Goal: Information Seeking & Learning: Check status

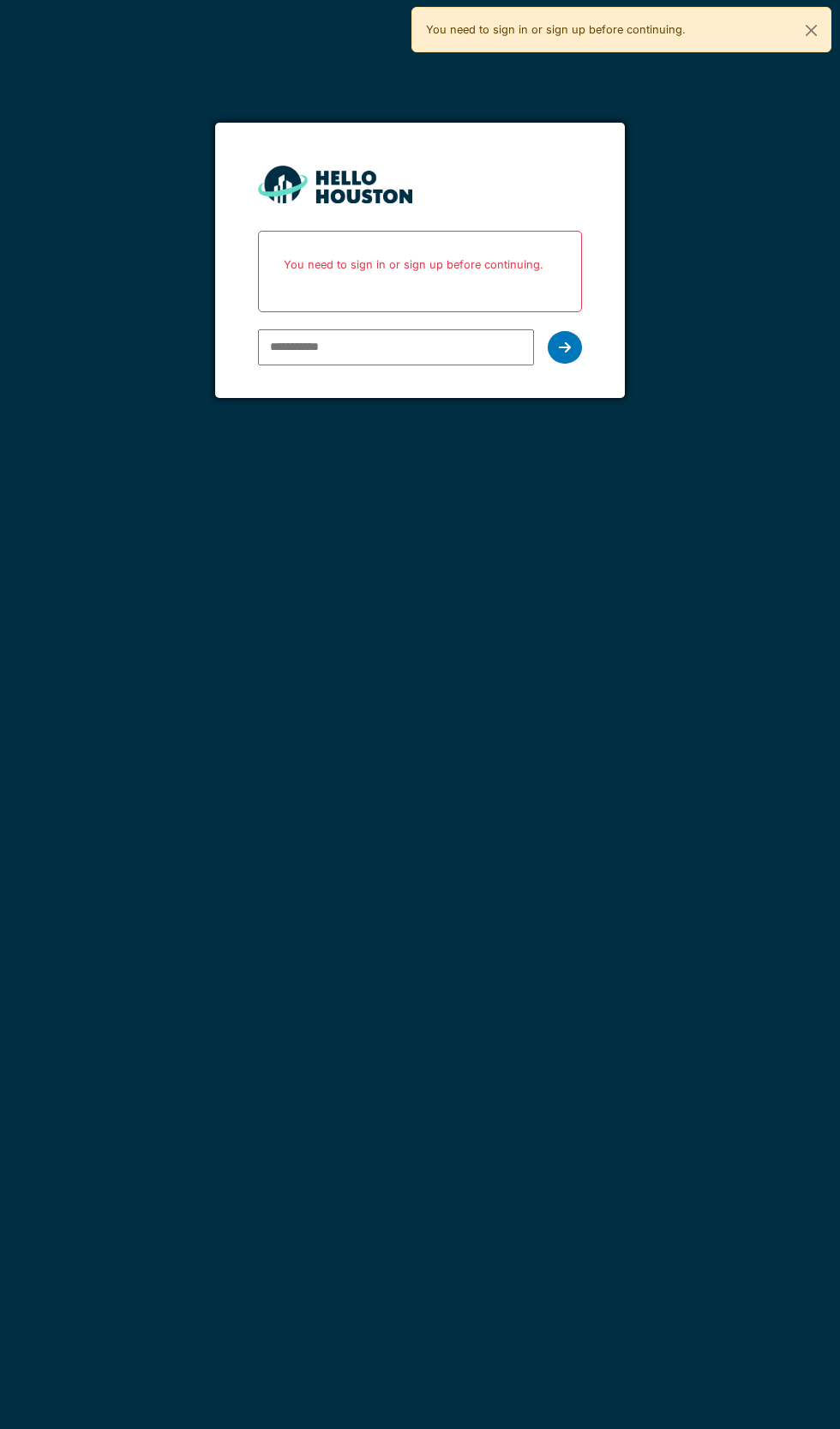
click at [338, 171] on img at bounding box center [335, 184] width 155 height 37
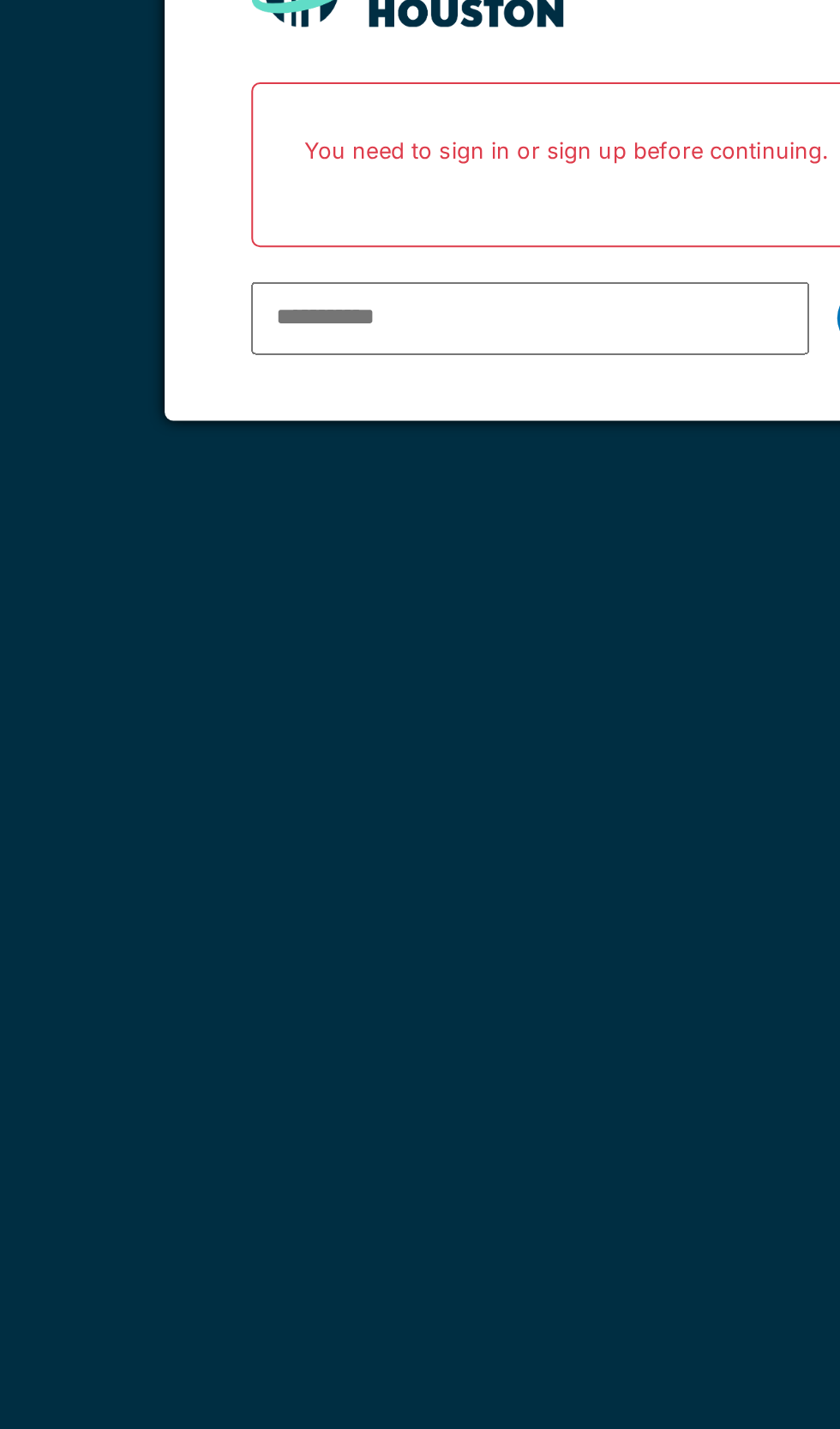
click at [377, 349] on input "email" at bounding box center [396, 348] width 275 height 36
type input "**********"
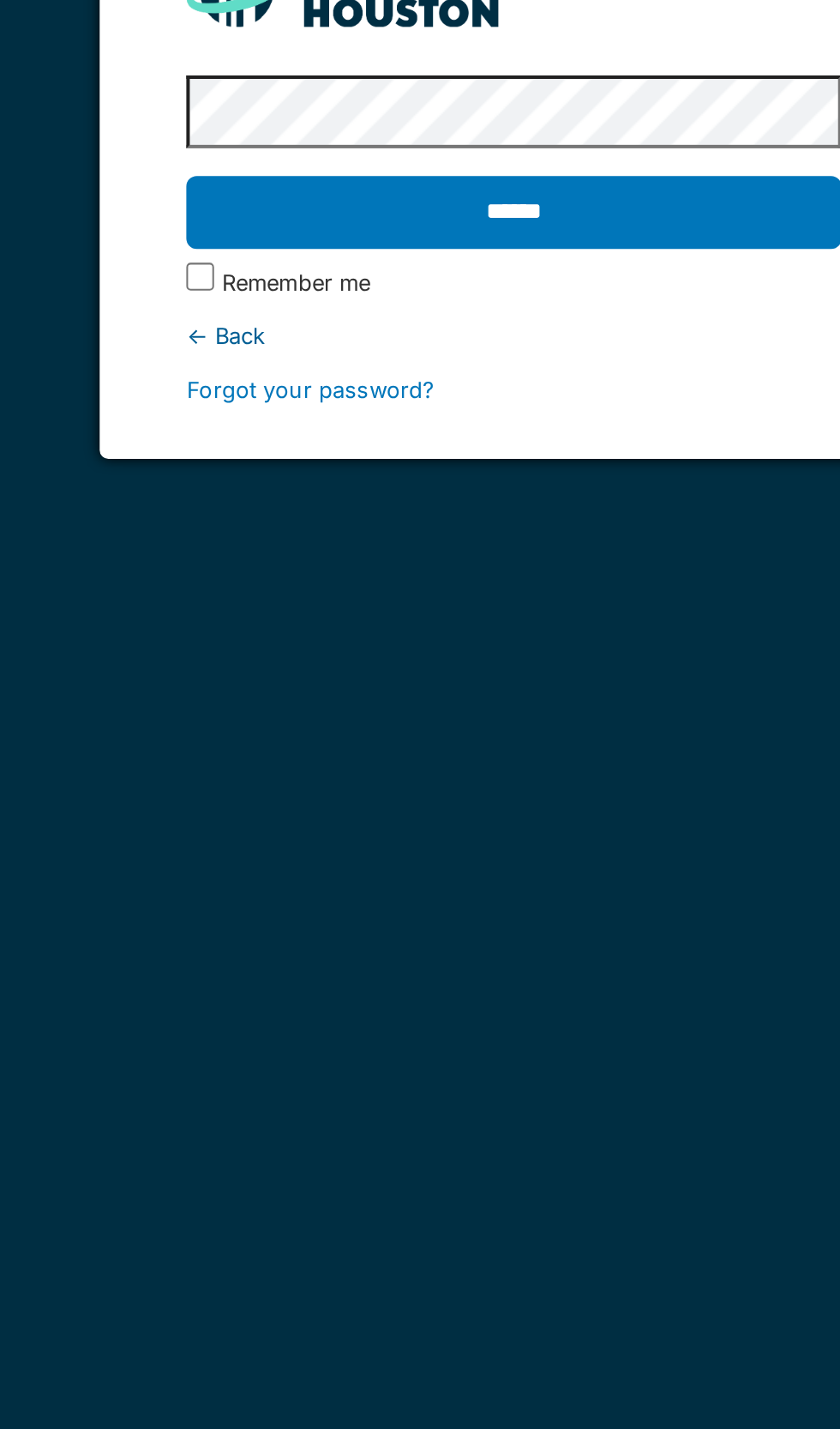
click at [465, 301] on input "******" at bounding box center [420, 295] width 323 height 36
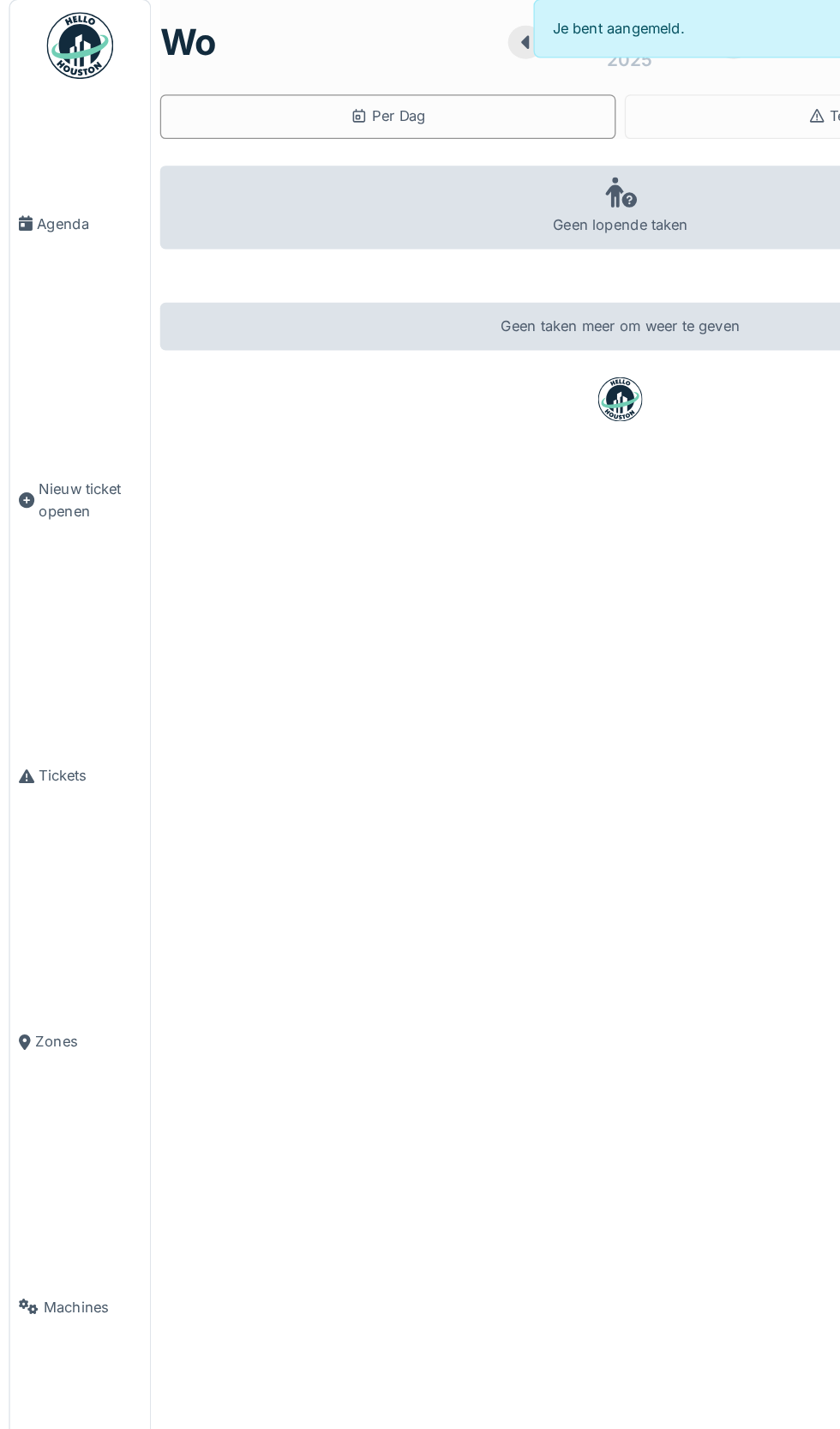
click at [55, 614] on span "Tickets" at bounding box center [69, 605] width 79 height 16
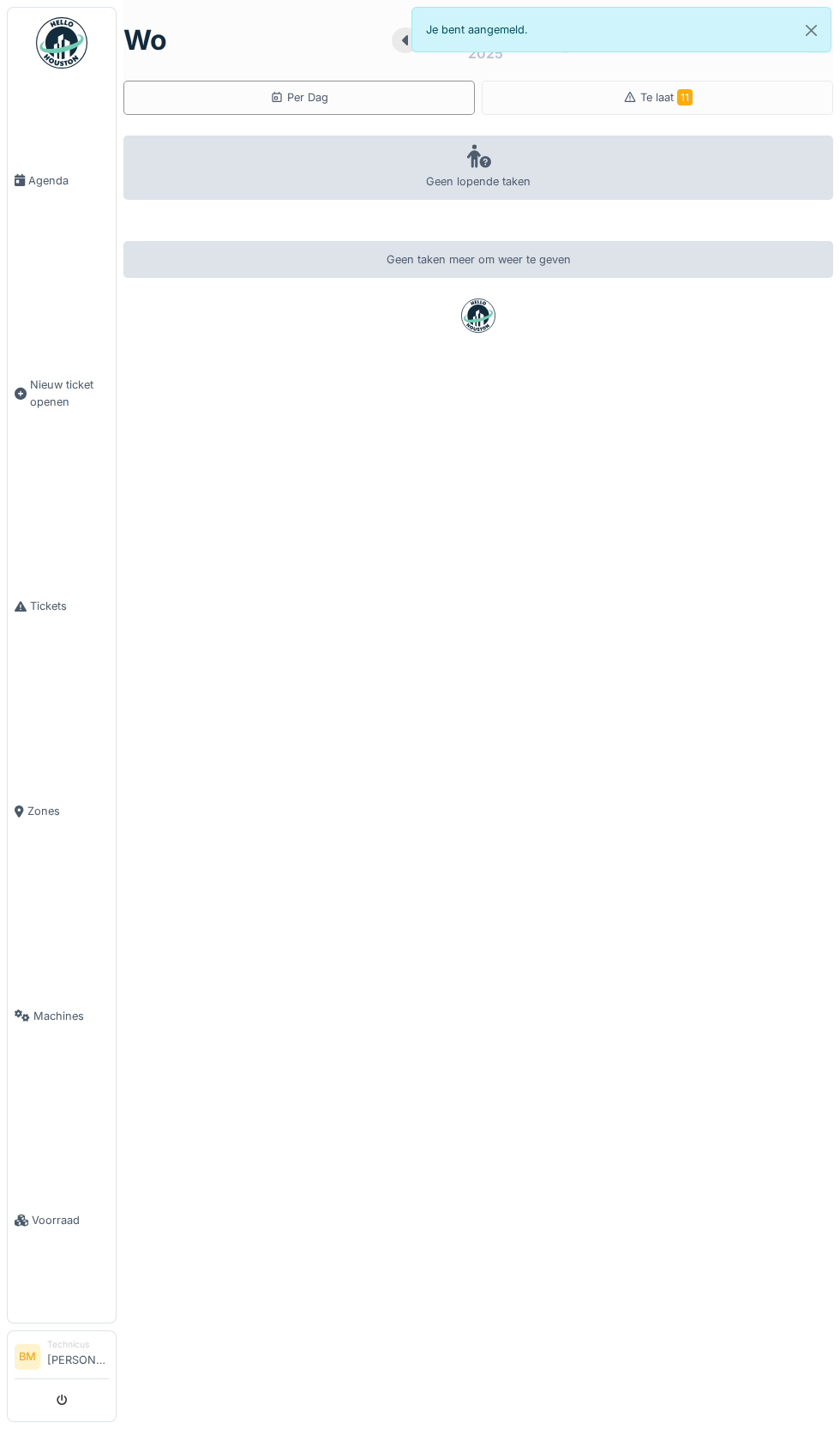
click at [64, 1324] on link "Voorraad" at bounding box center [61, 1221] width 108 height 205
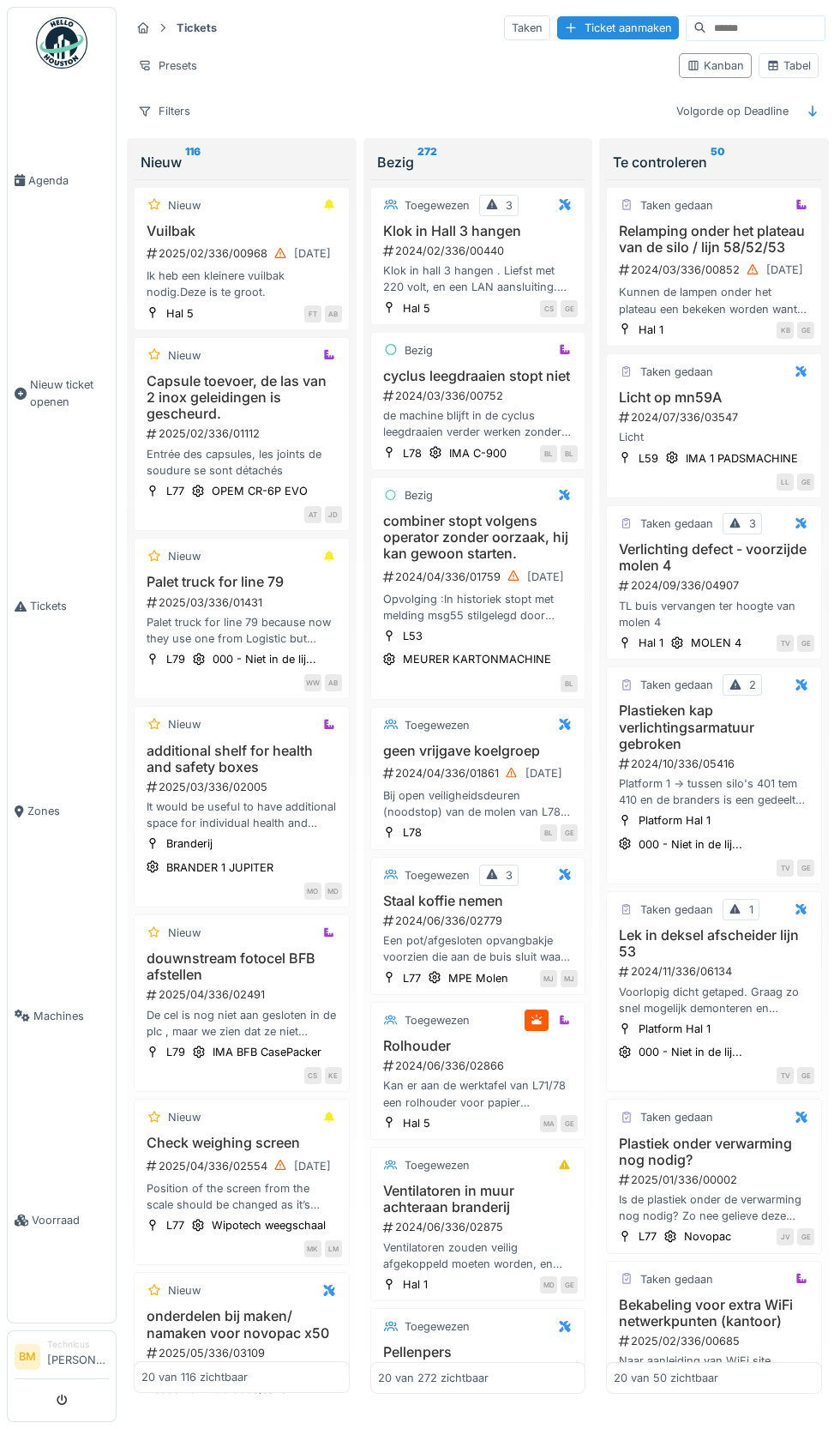
click at [735, 27] on input at bounding box center [765, 28] width 118 height 24
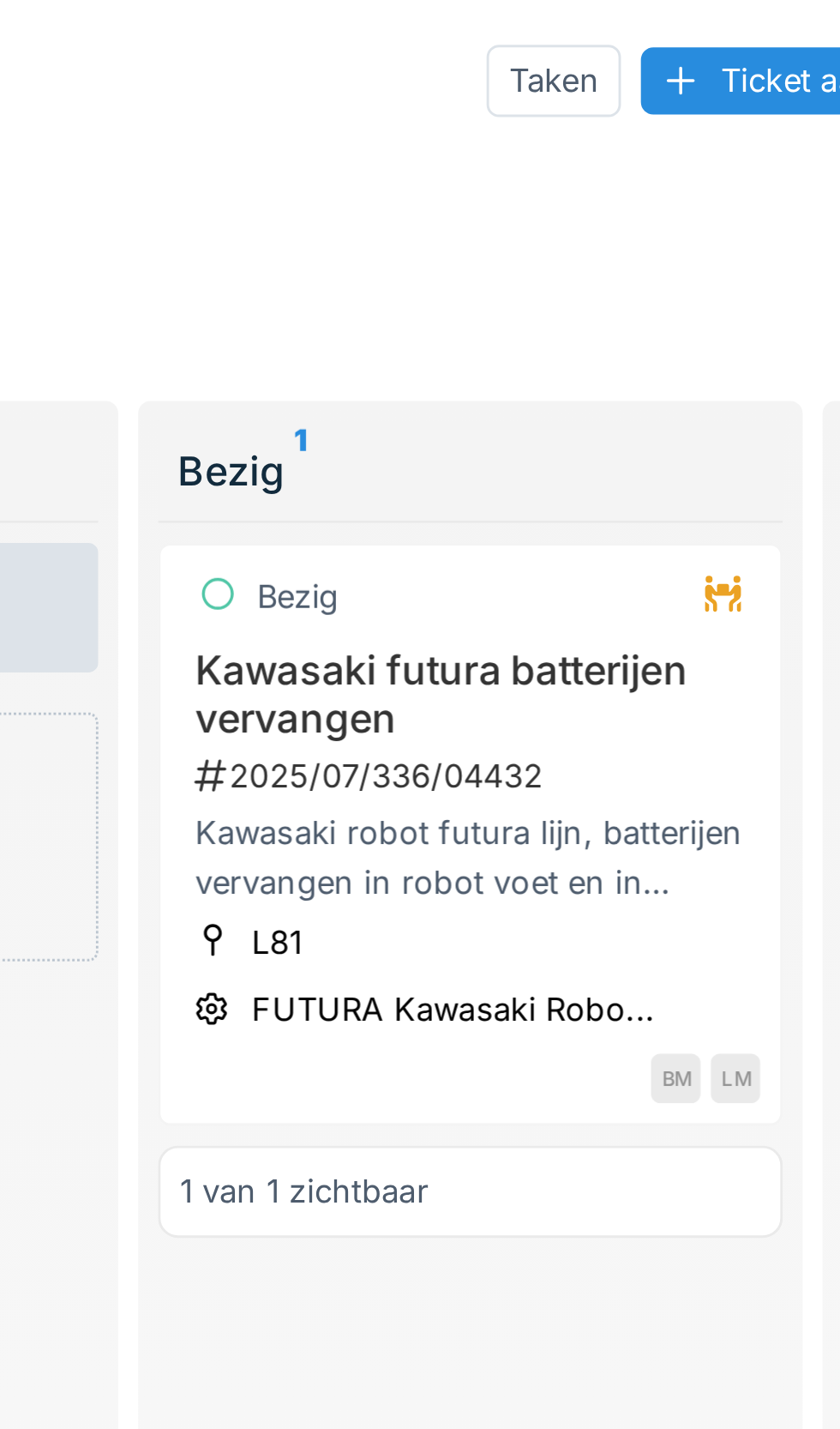
type input "*****"
click at [485, 353] on div "FUTURA Kawasaki Robo..." at bounding box center [472, 347] width 139 height 16
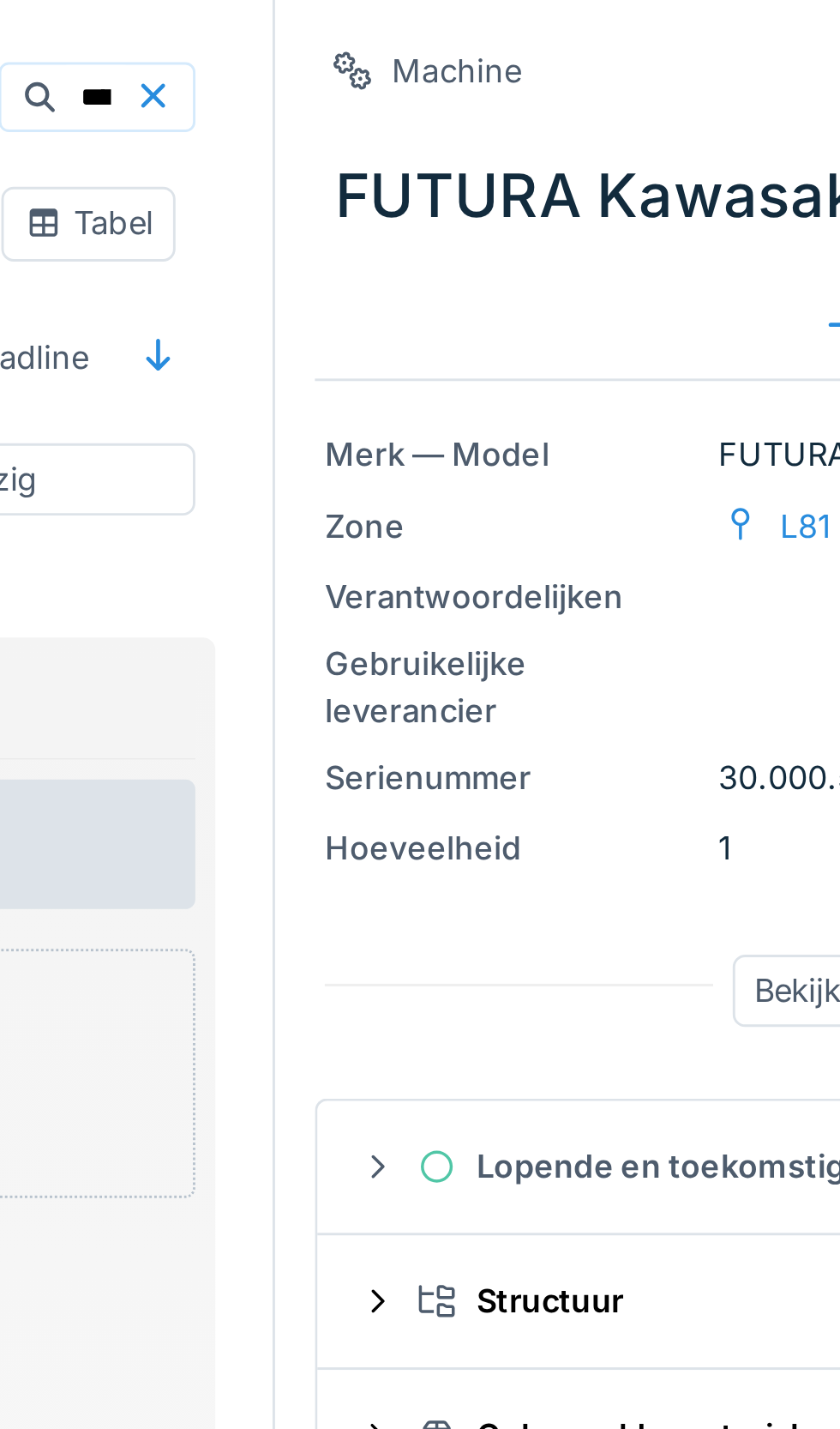
scroll to position [0, 68]
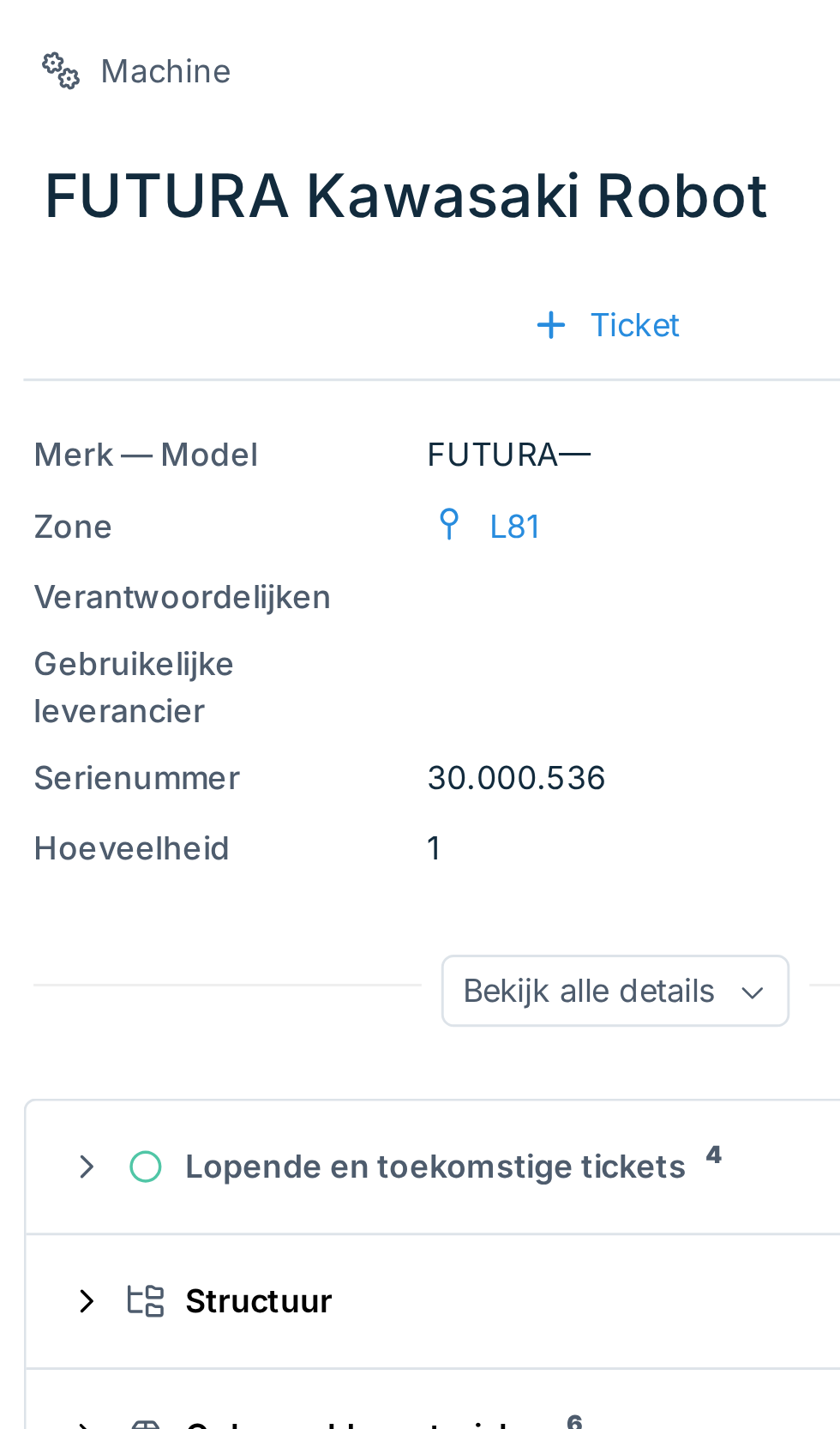
click at [644, 406] on div "Lopende en toekomstige tickets 4" at bounding box center [619, 401] width 330 height 16
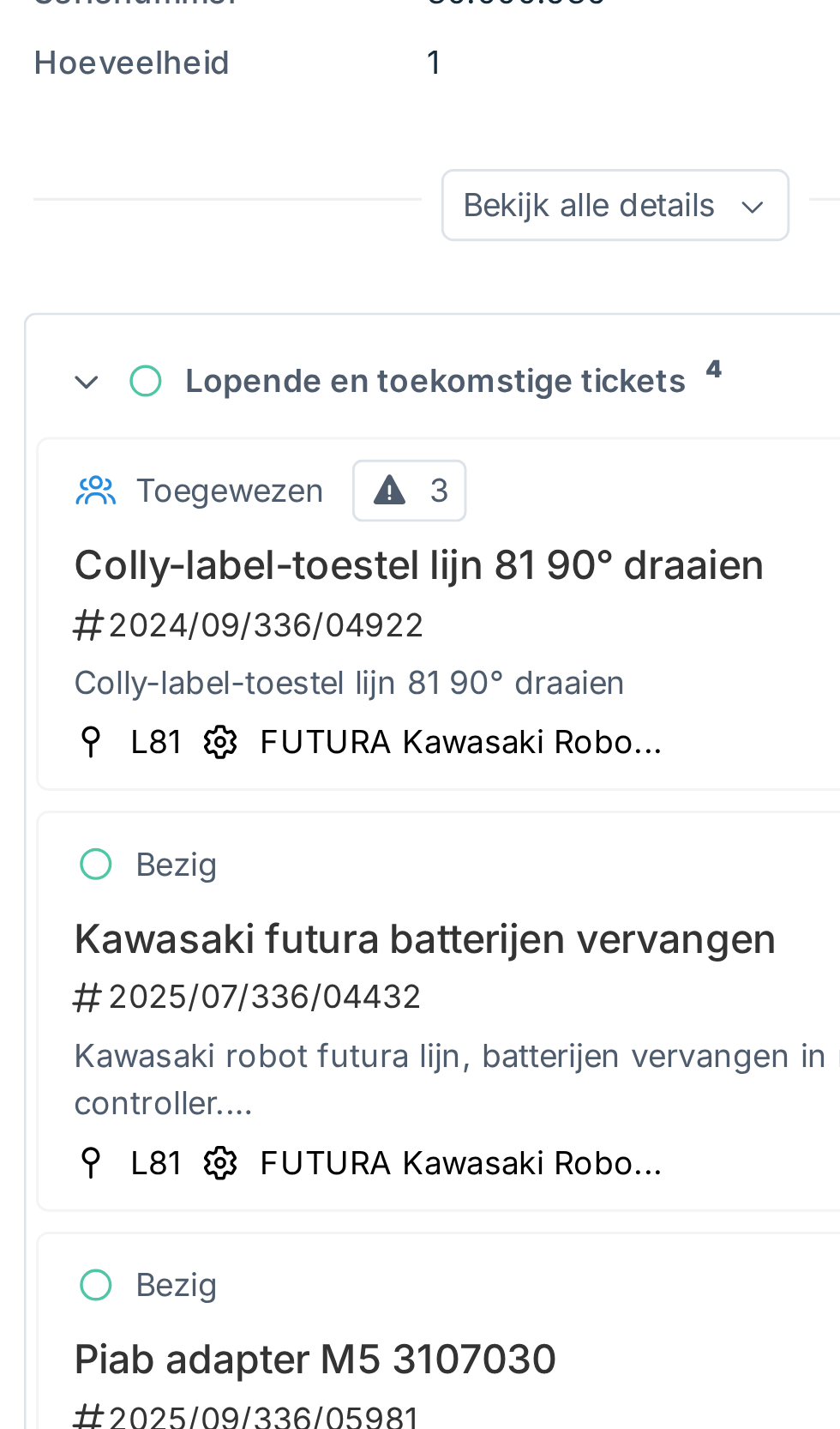
click at [597, 477] on div "Colly-label-toestel lijn 81 90° draaien 2024/09/336/04922 Colly-label-toestel l…" at bounding box center [619, 485] width 377 height 56
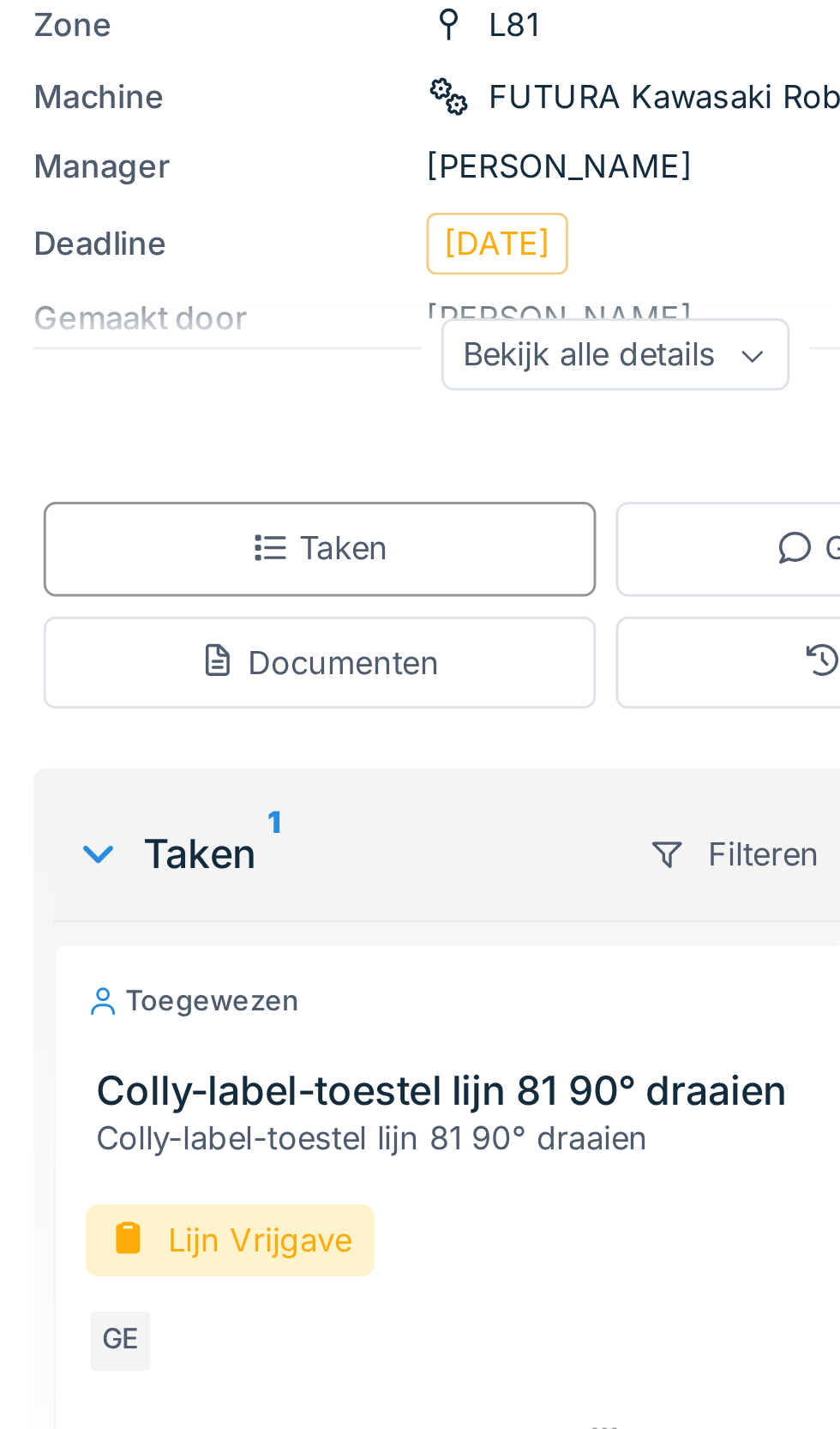
click at [660, 396] on div "Bekijk alle details" at bounding box center [624, 393] width 120 height 25
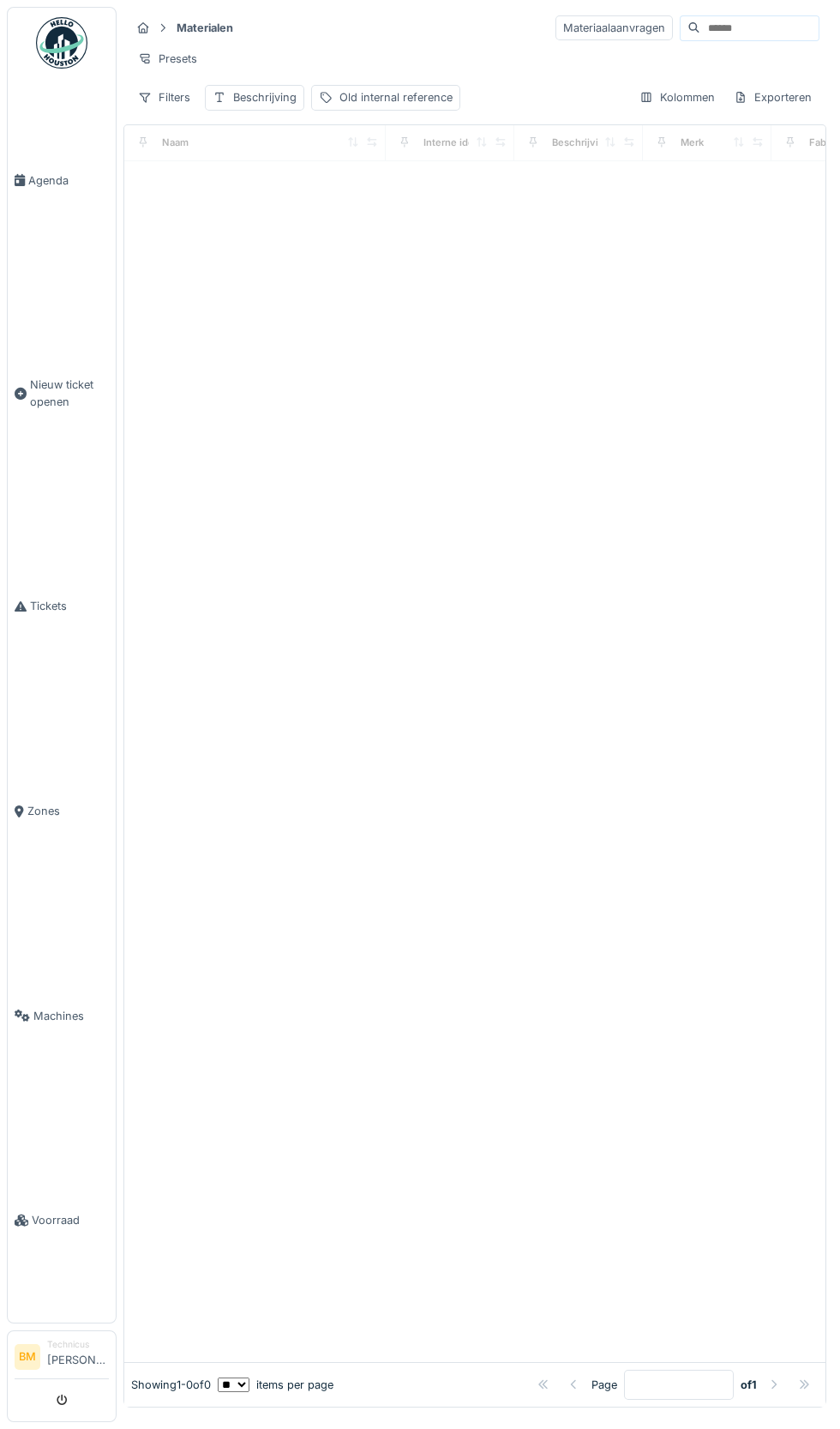
click at [750, 34] on input at bounding box center [760, 28] width 118 height 24
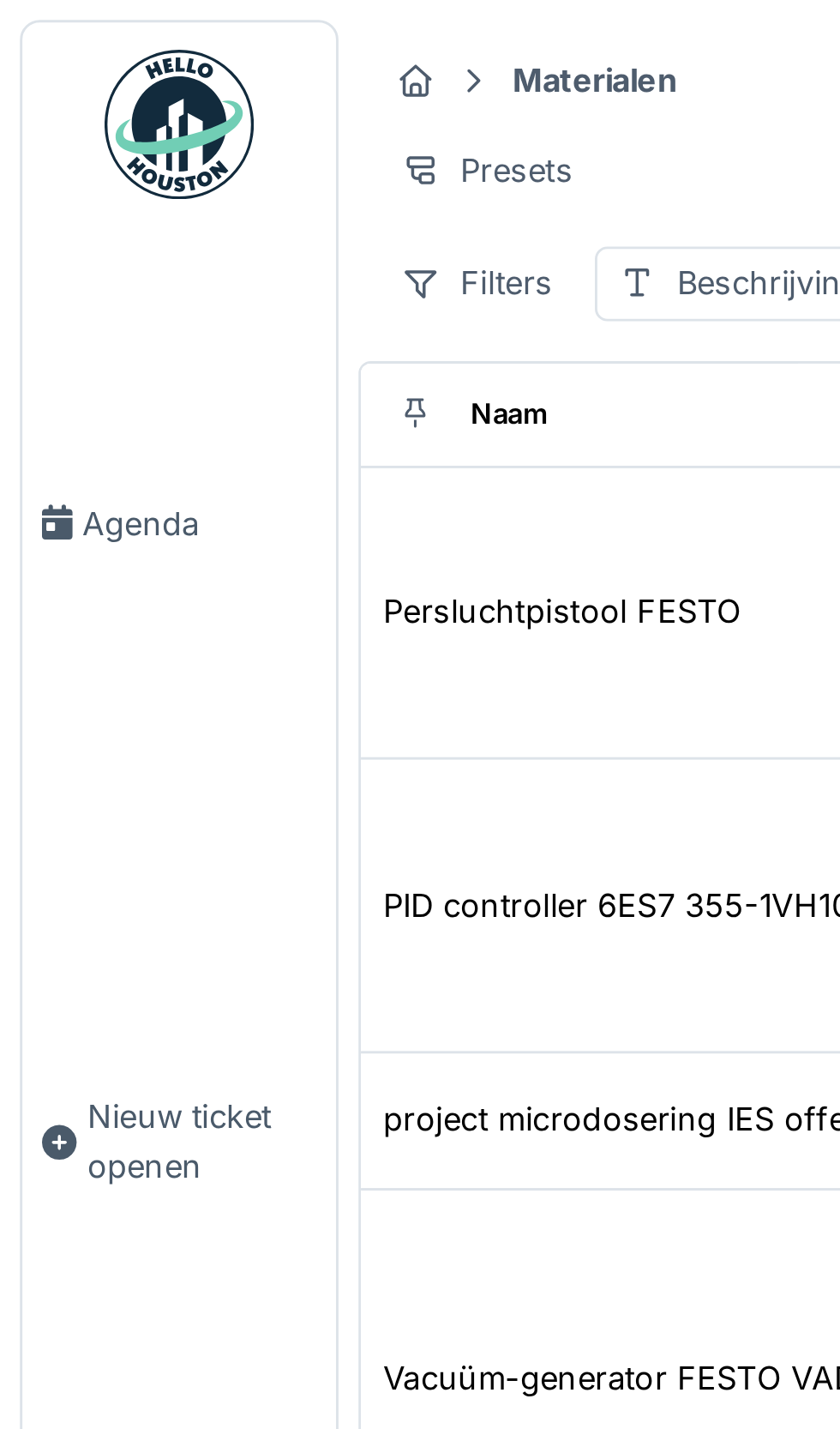
click at [235, 316] on div "PID controller 6ES7 355-1VH10-0AE0" at bounding box center [229, 312] width 195 height 16
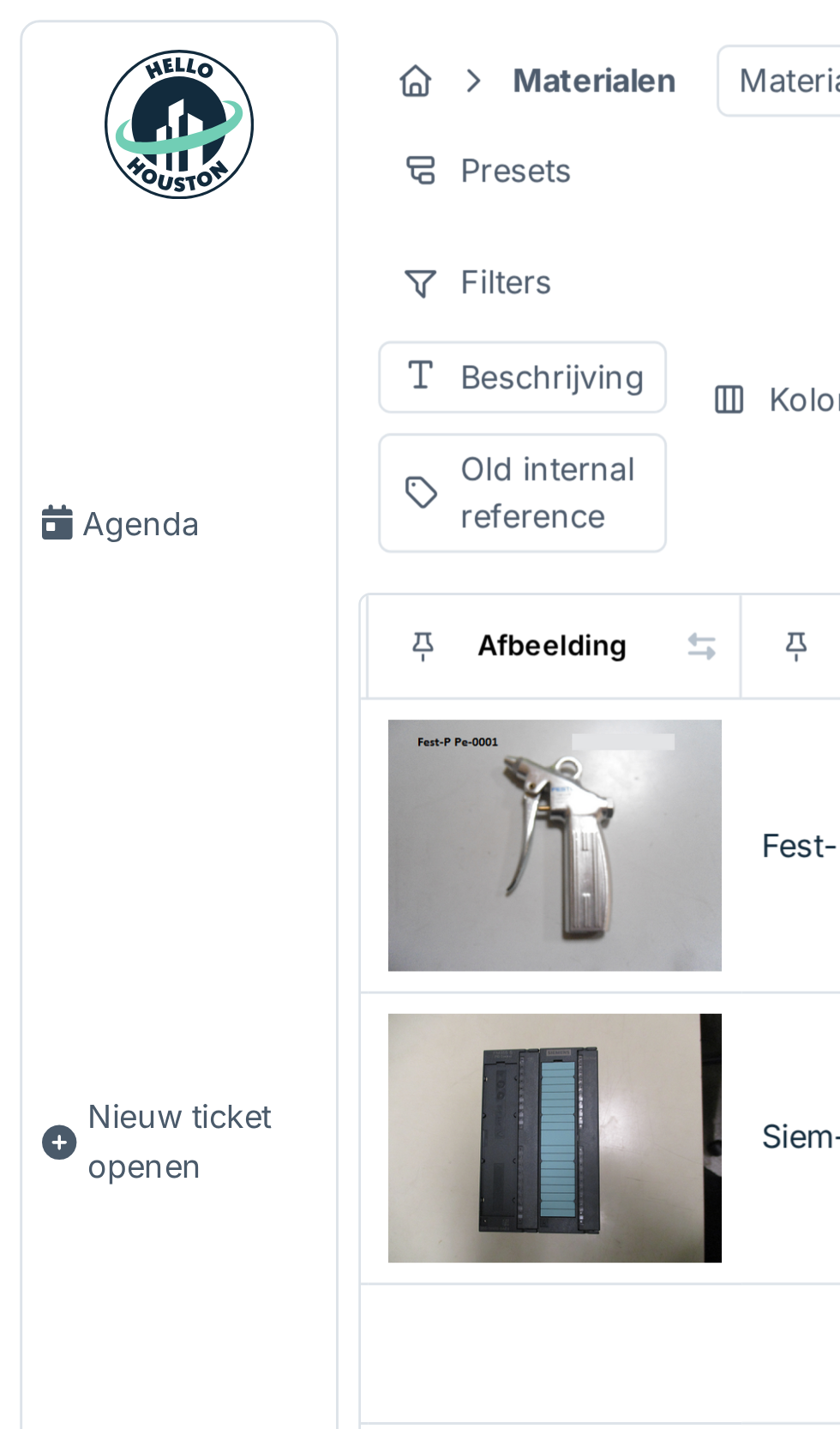
scroll to position [0, 45]
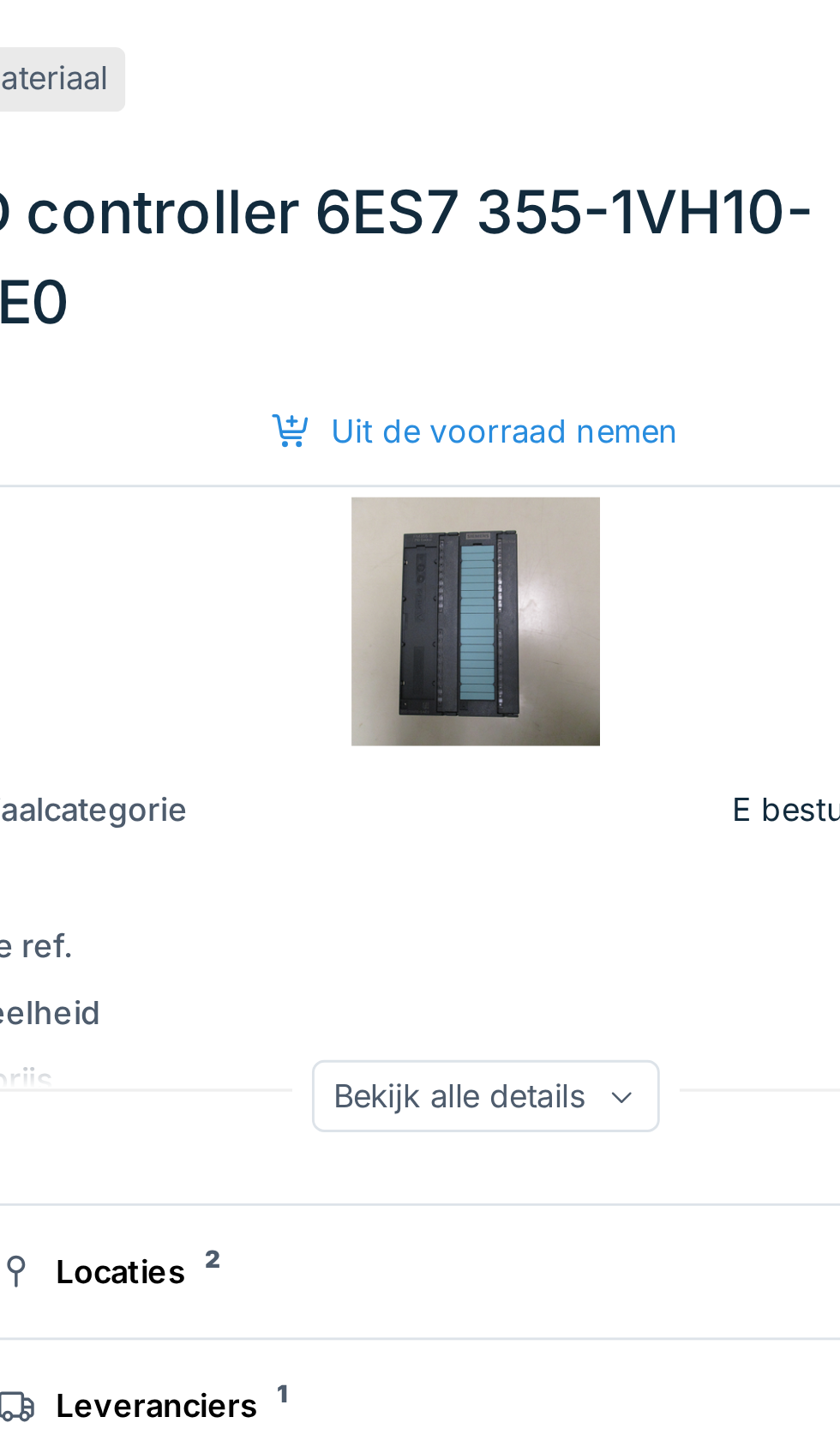
click at [673, 376] on icon at bounding box center [670, 378] width 11 height 9
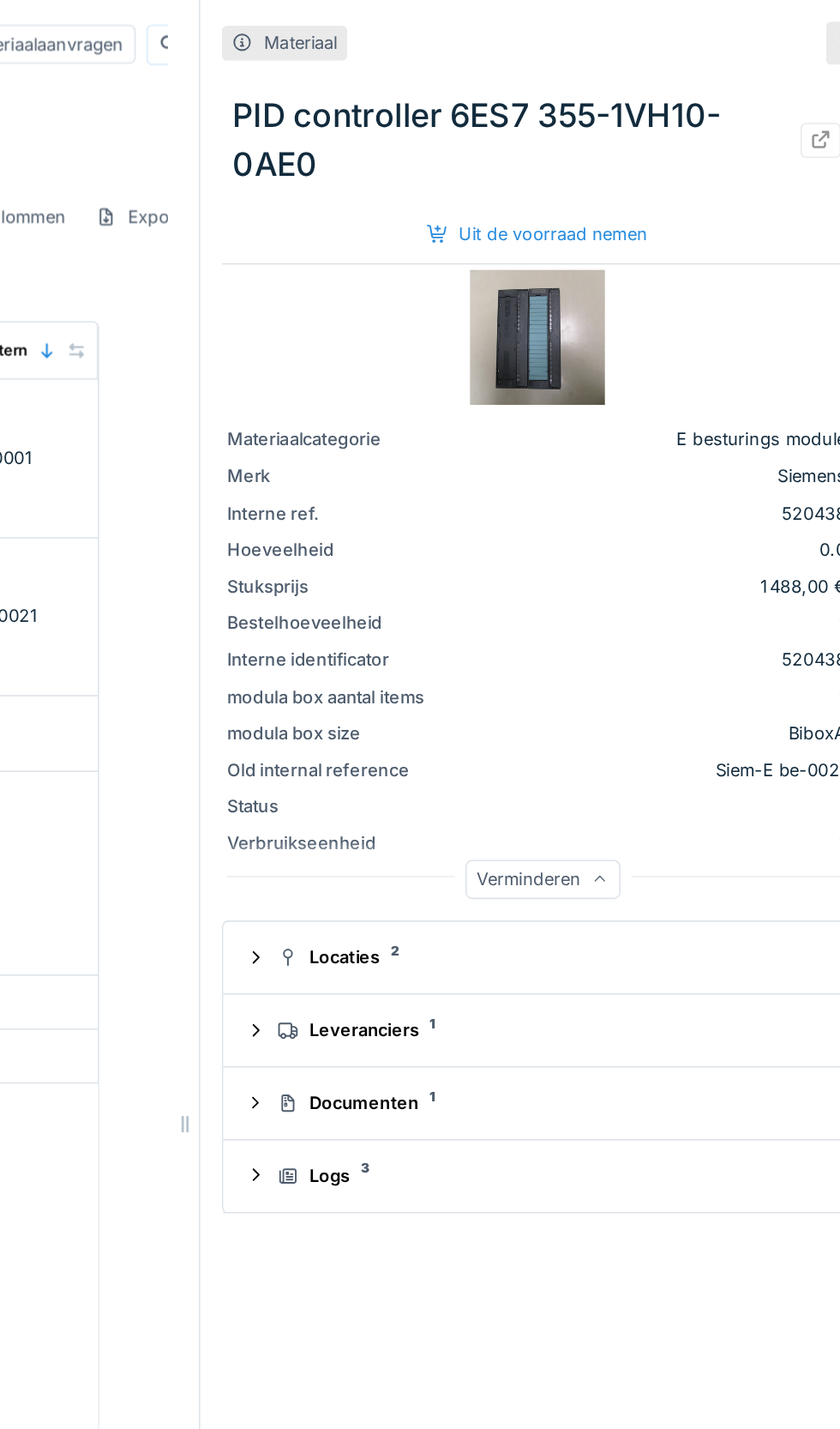
scroll to position [0, 0]
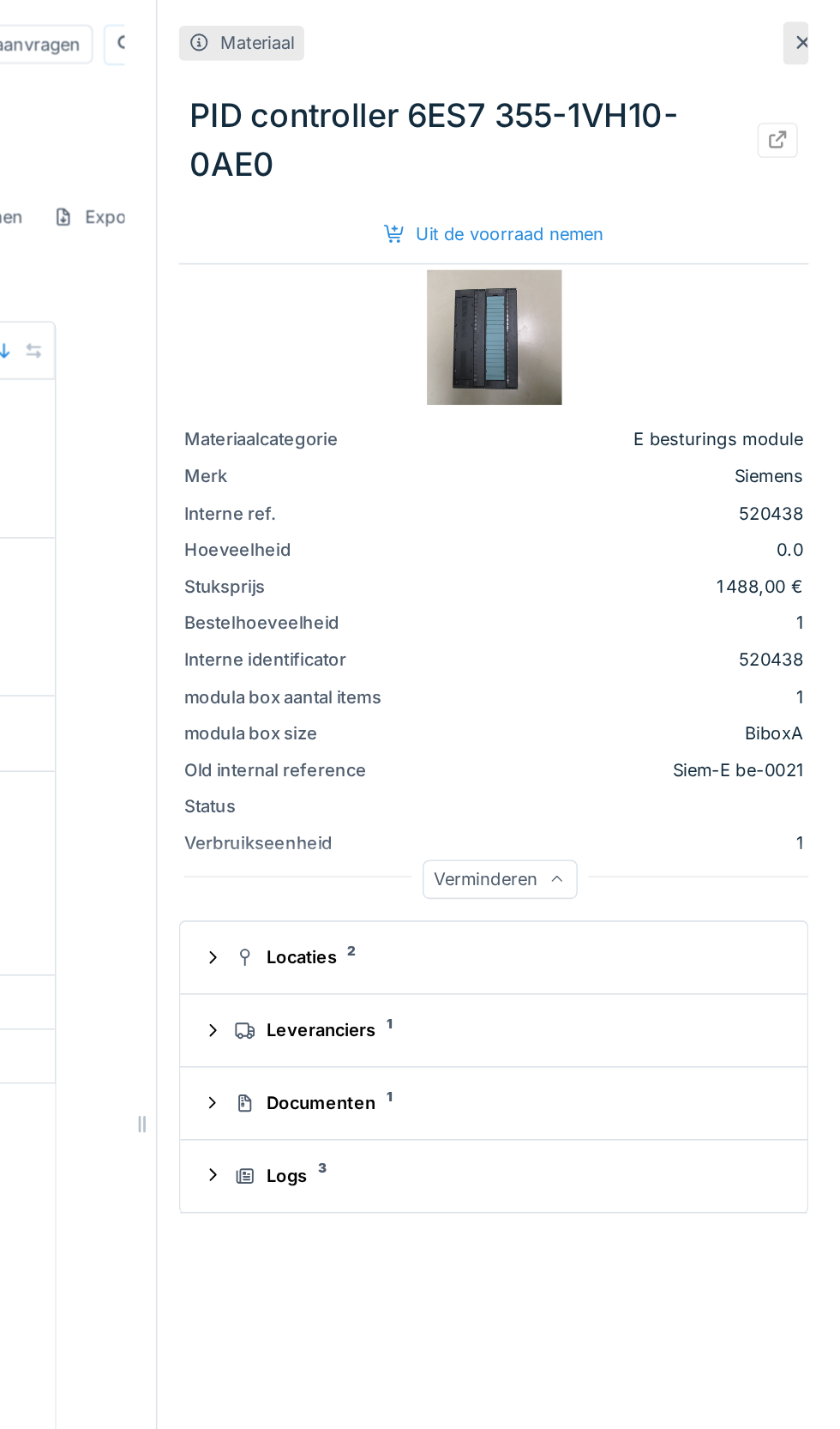
click at [641, 608] on div "Locaties 2" at bounding box center [627, 608] width 344 height 16
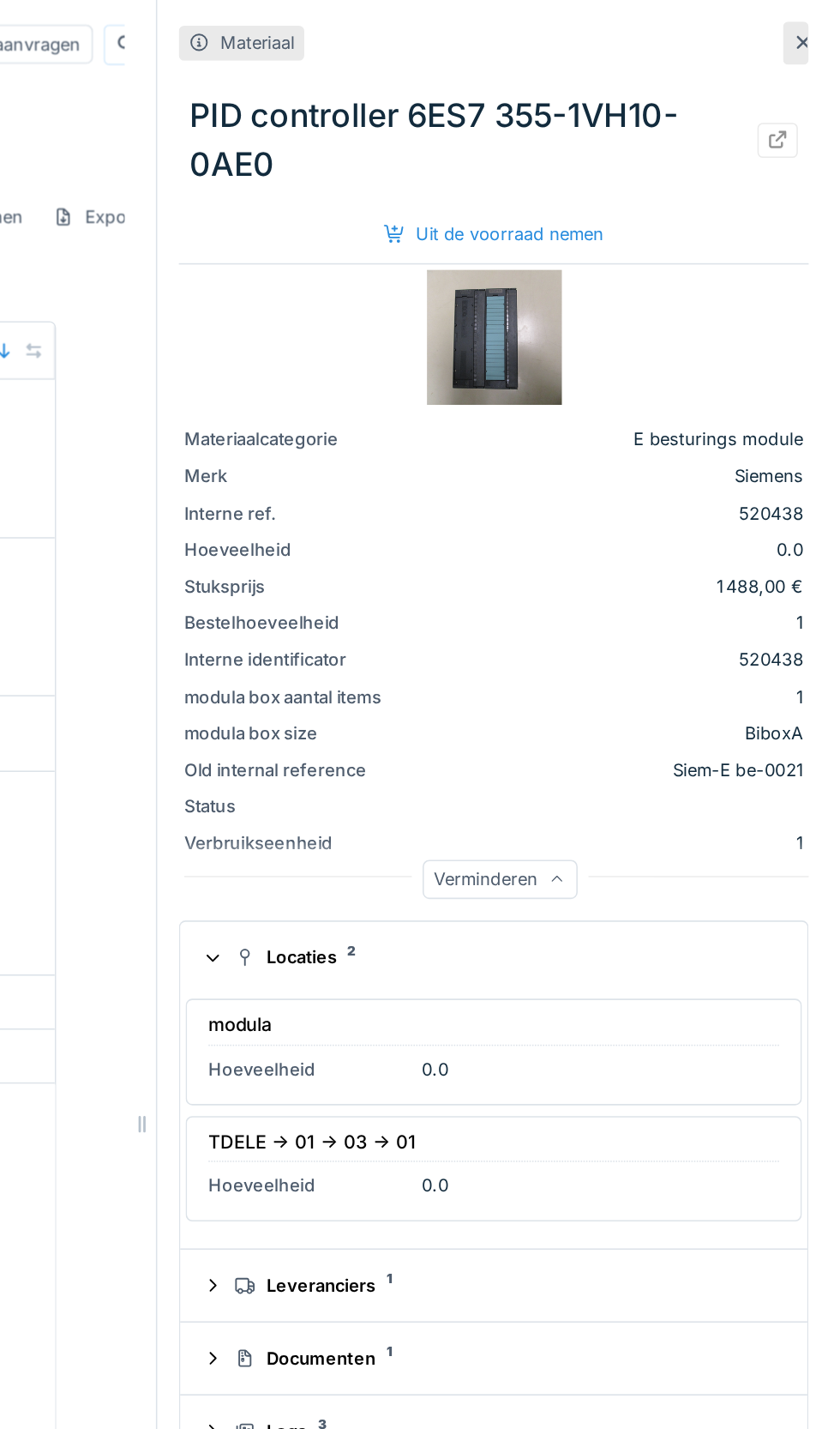
click at [589, 819] on div "Leveranciers 1" at bounding box center [627, 816] width 344 height 16
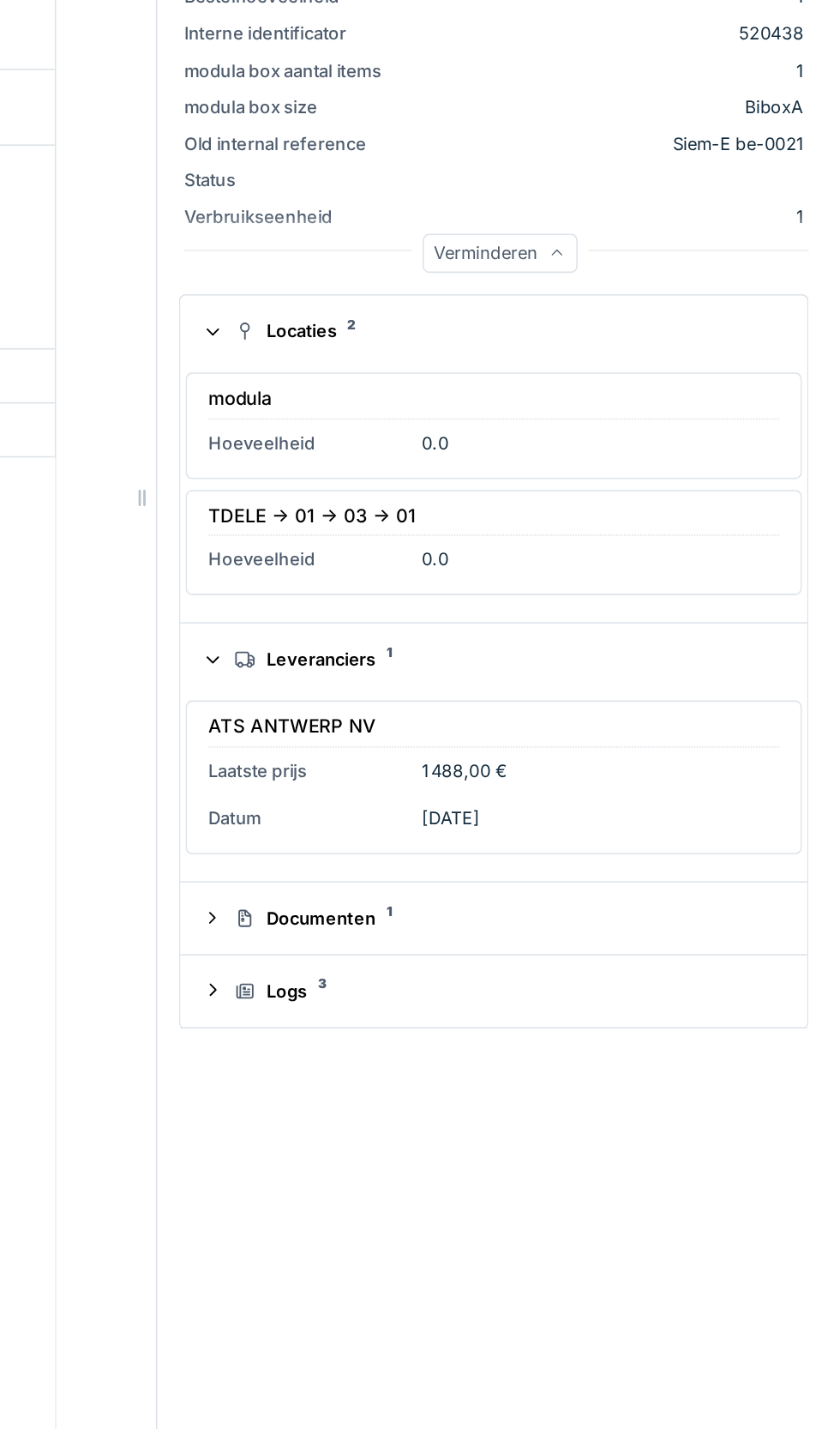
click at [595, 982] on div "Documenten 1" at bounding box center [627, 981] width 344 height 16
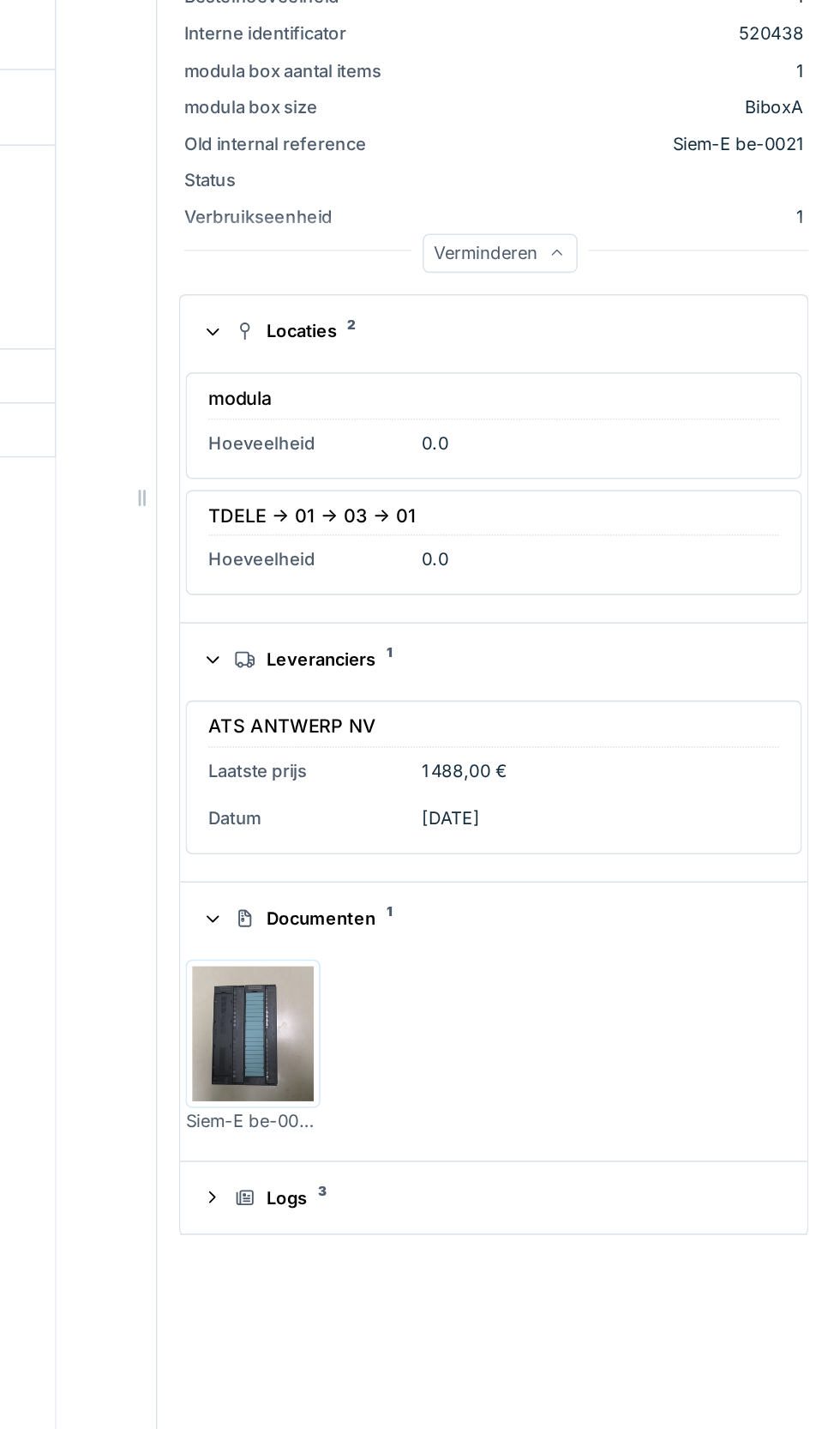
click at [560, 1162] on div "Logs 3" at bounding box center [627, 1158] width 344 height 16
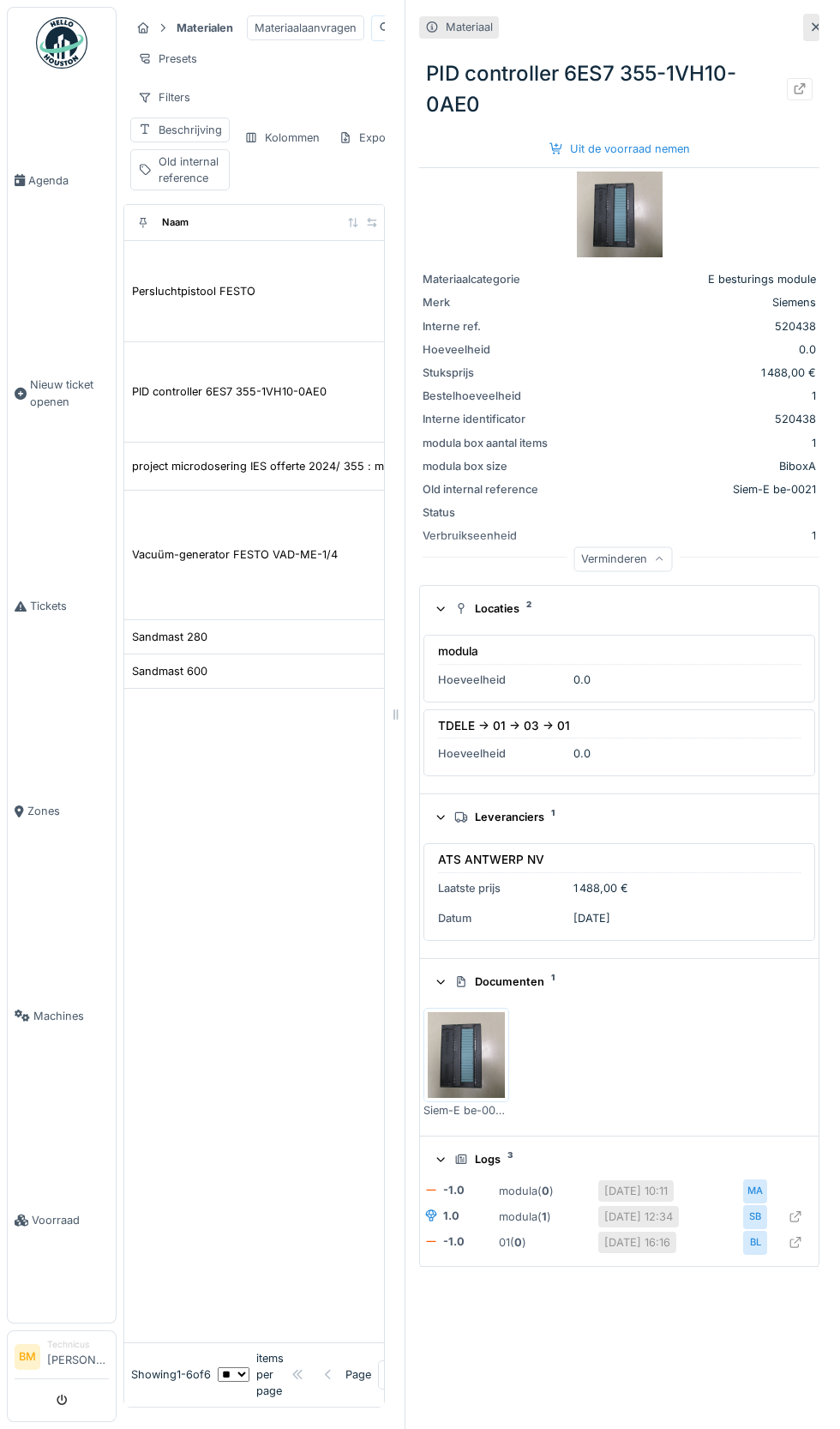
scroll to position [0, 3]
click at [819, 31] on div at bounding box center [811, 27] width 16 height 28
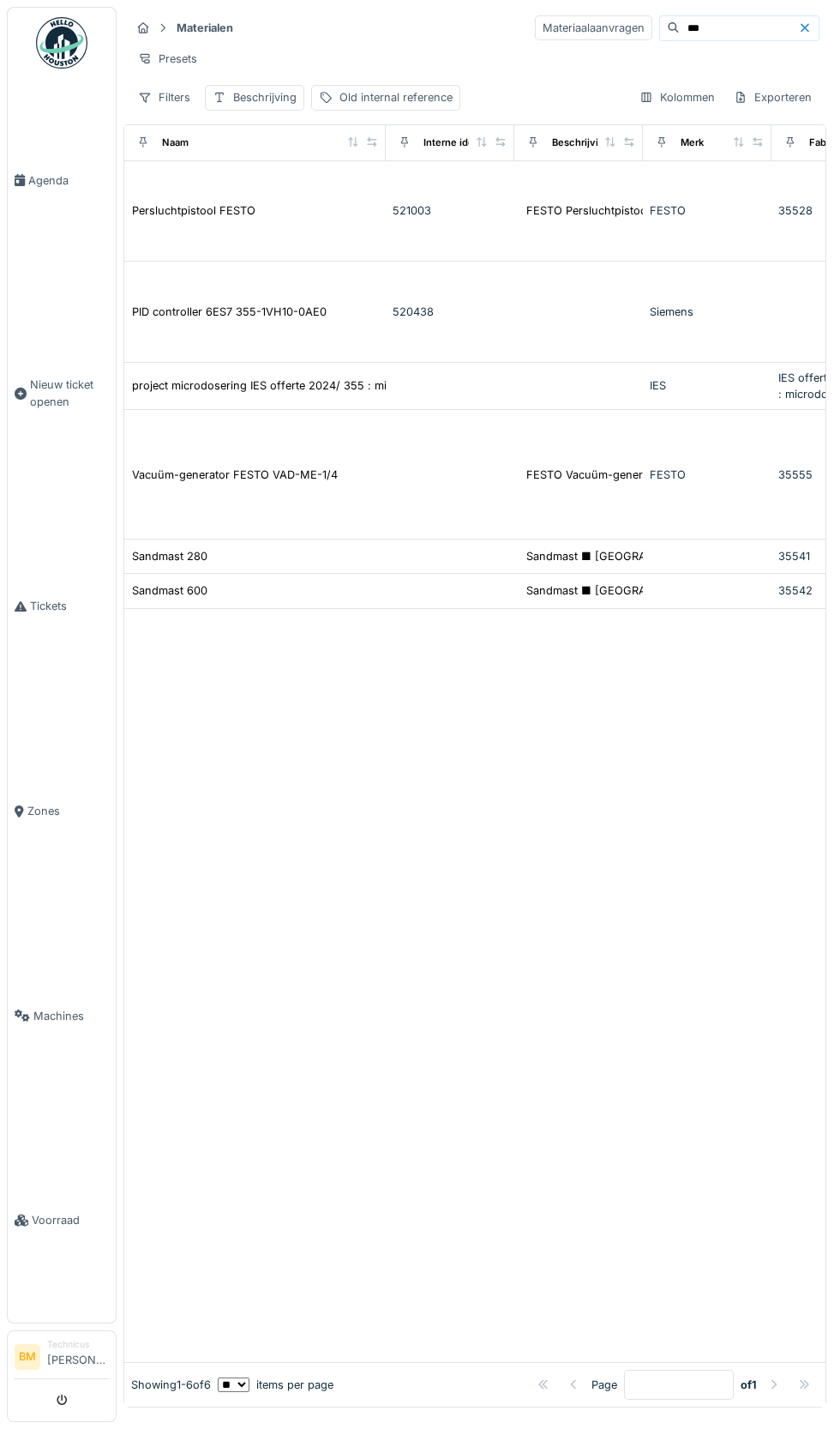
click at [693, 28] on input "***" at bounding box center [740, 28] width 118 height 24
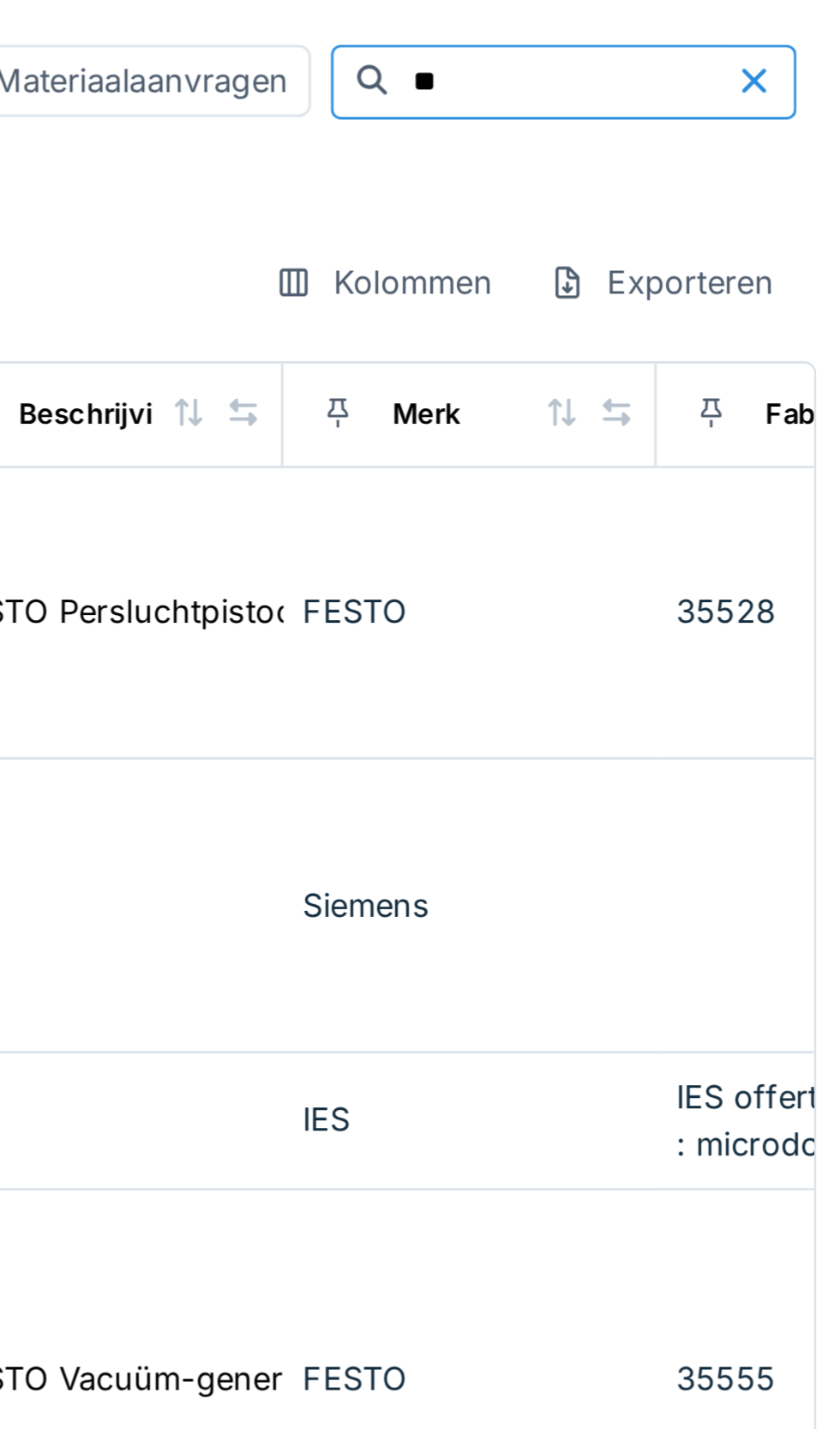
type input "*"
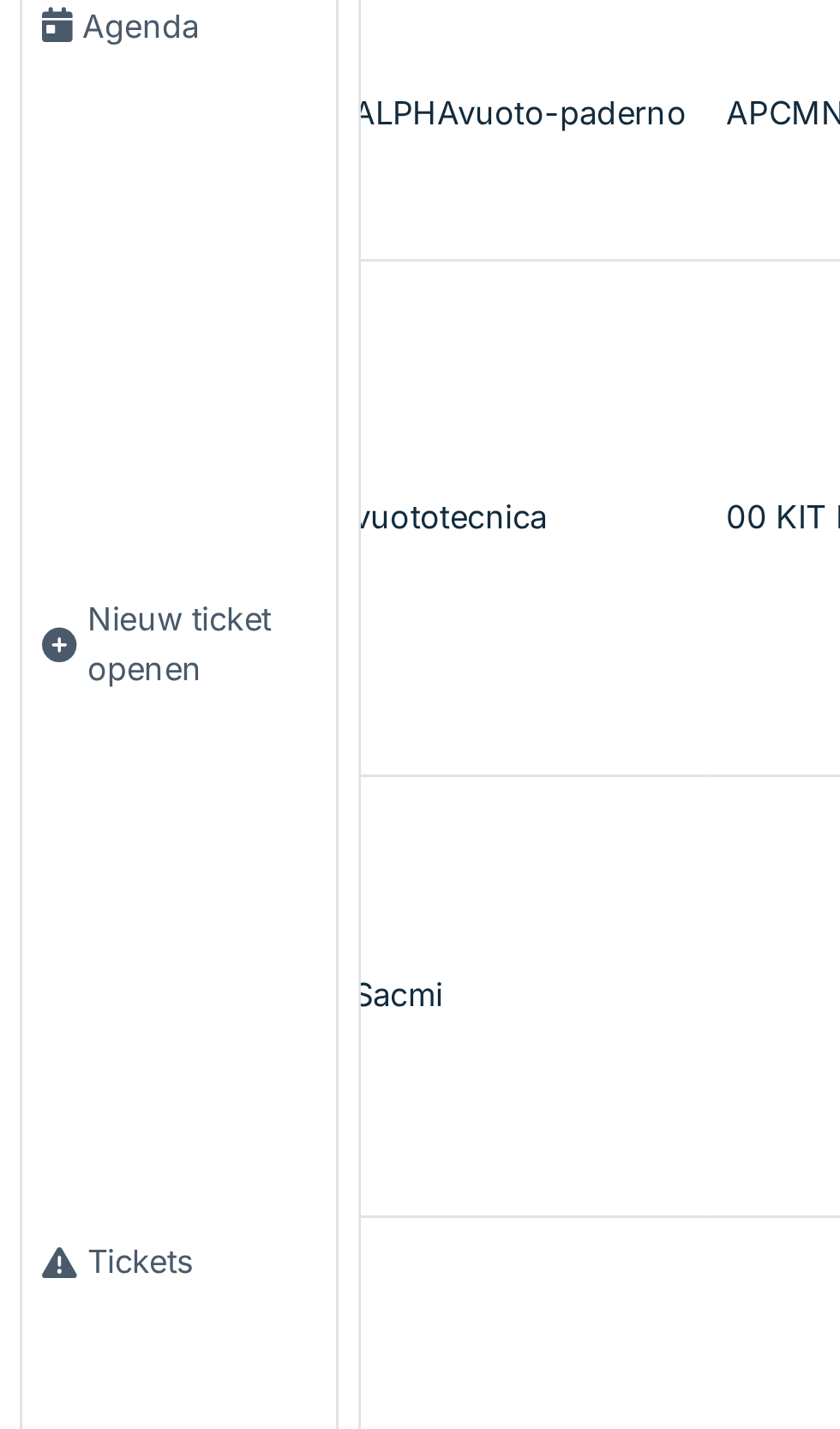
scroll to position [0, 589]
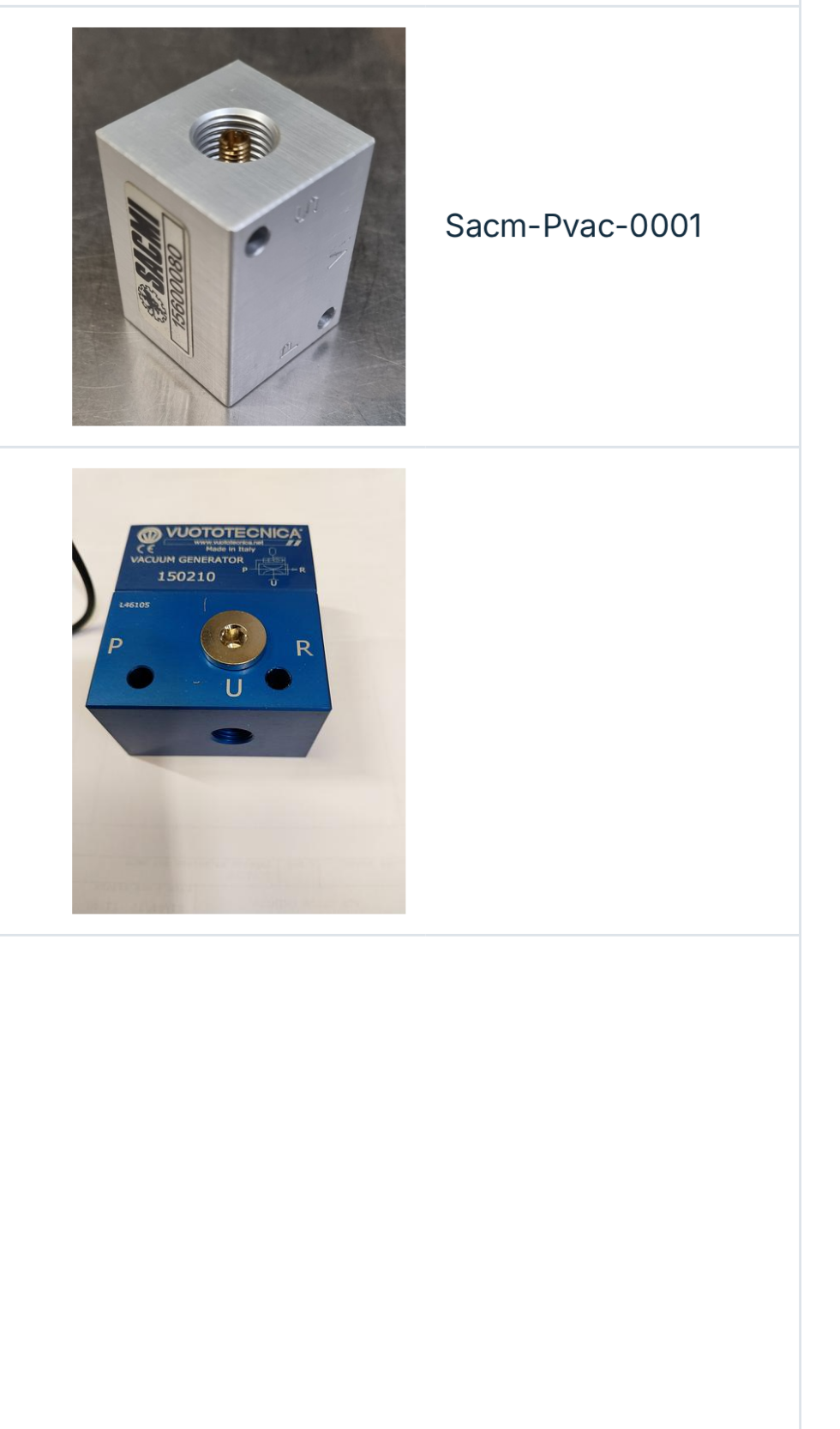
type input "*******"
click at [663, 697] on img at bounding box center [633, 674] width 115 height 154
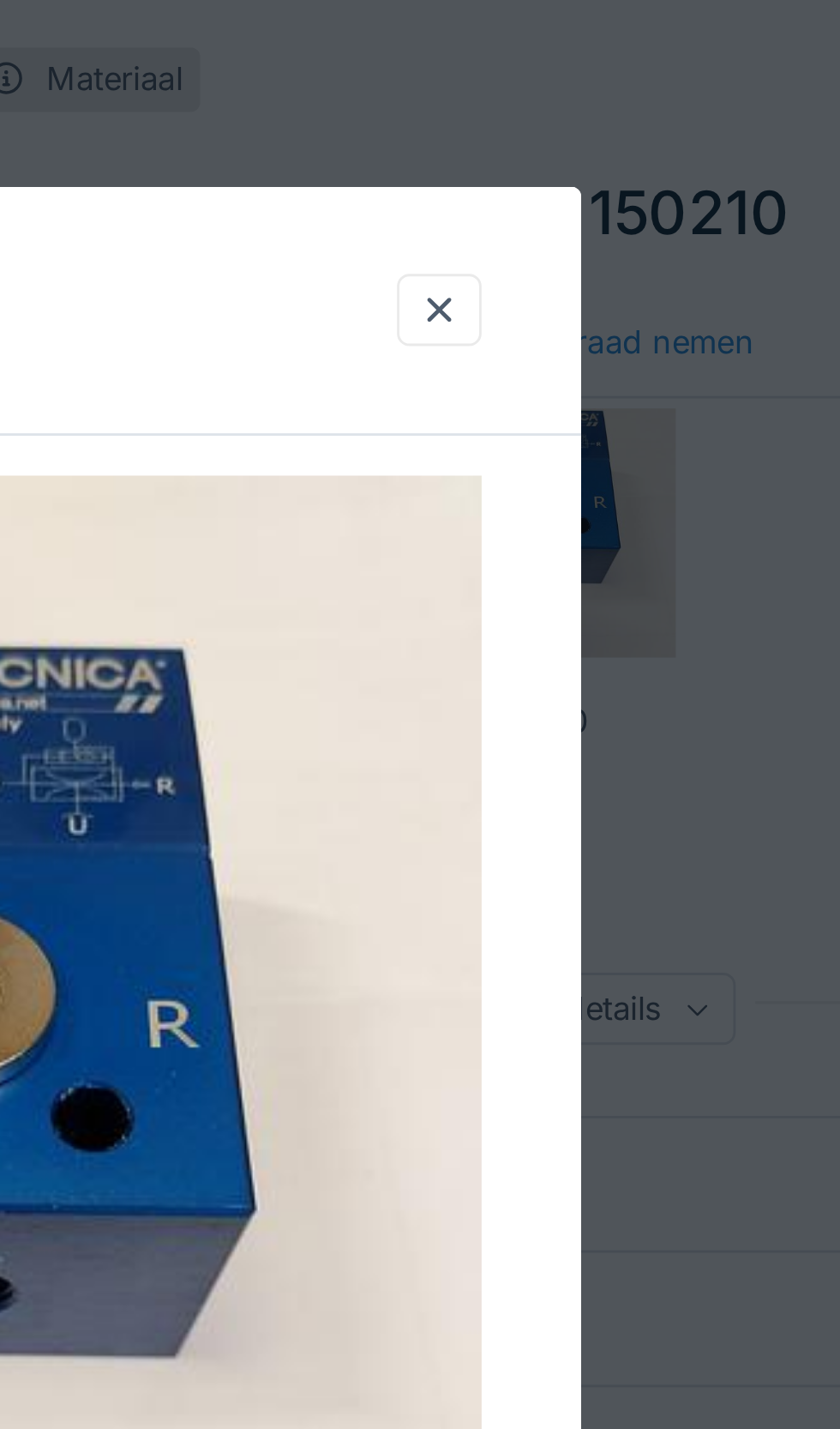
click at [585, 108] on div at bounding box center [581, 106] width 13 height 16
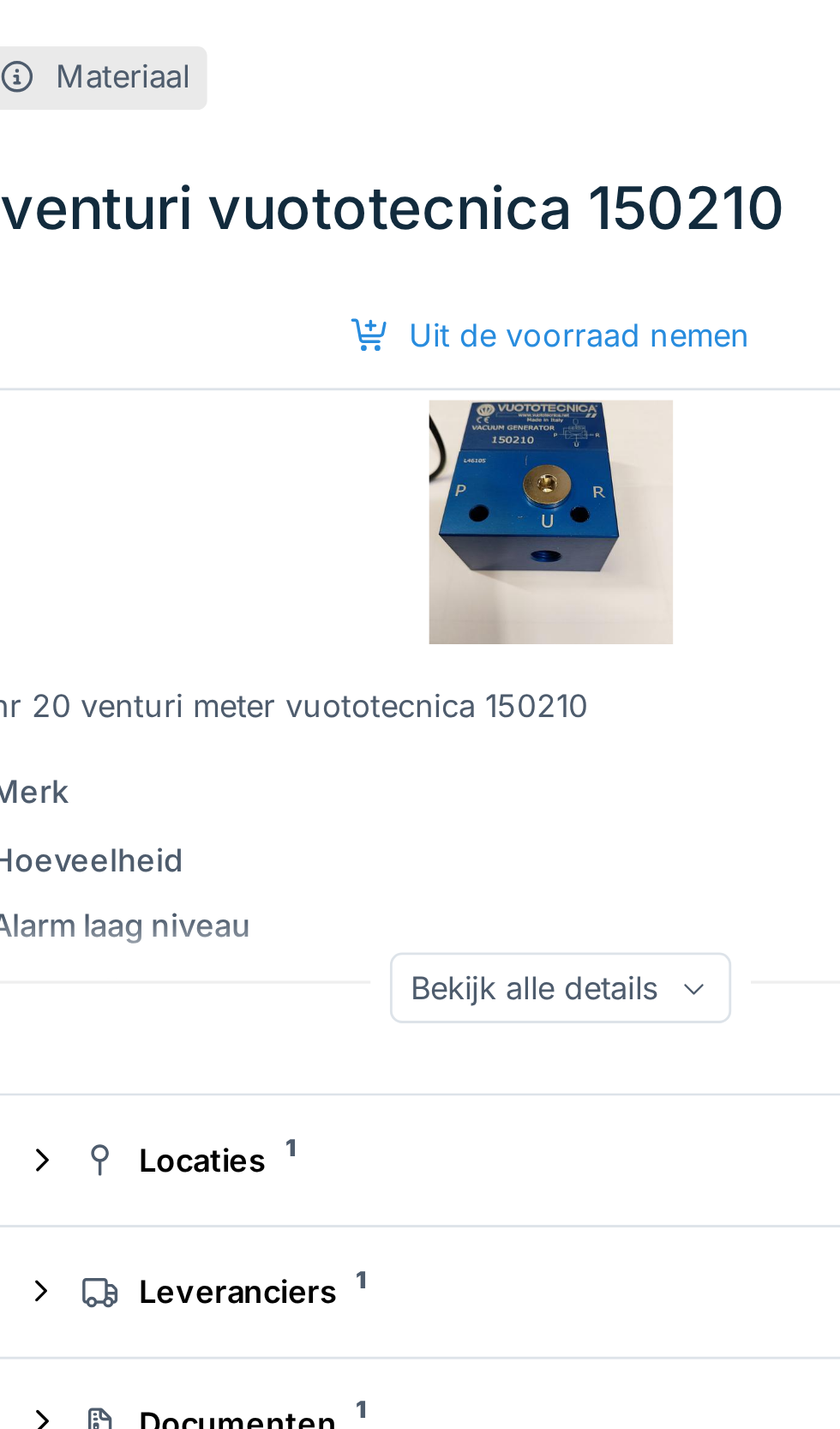
click at [659, 347] on div "Bekijk alle details" at bounding box center [624, 347] width 120 height 25
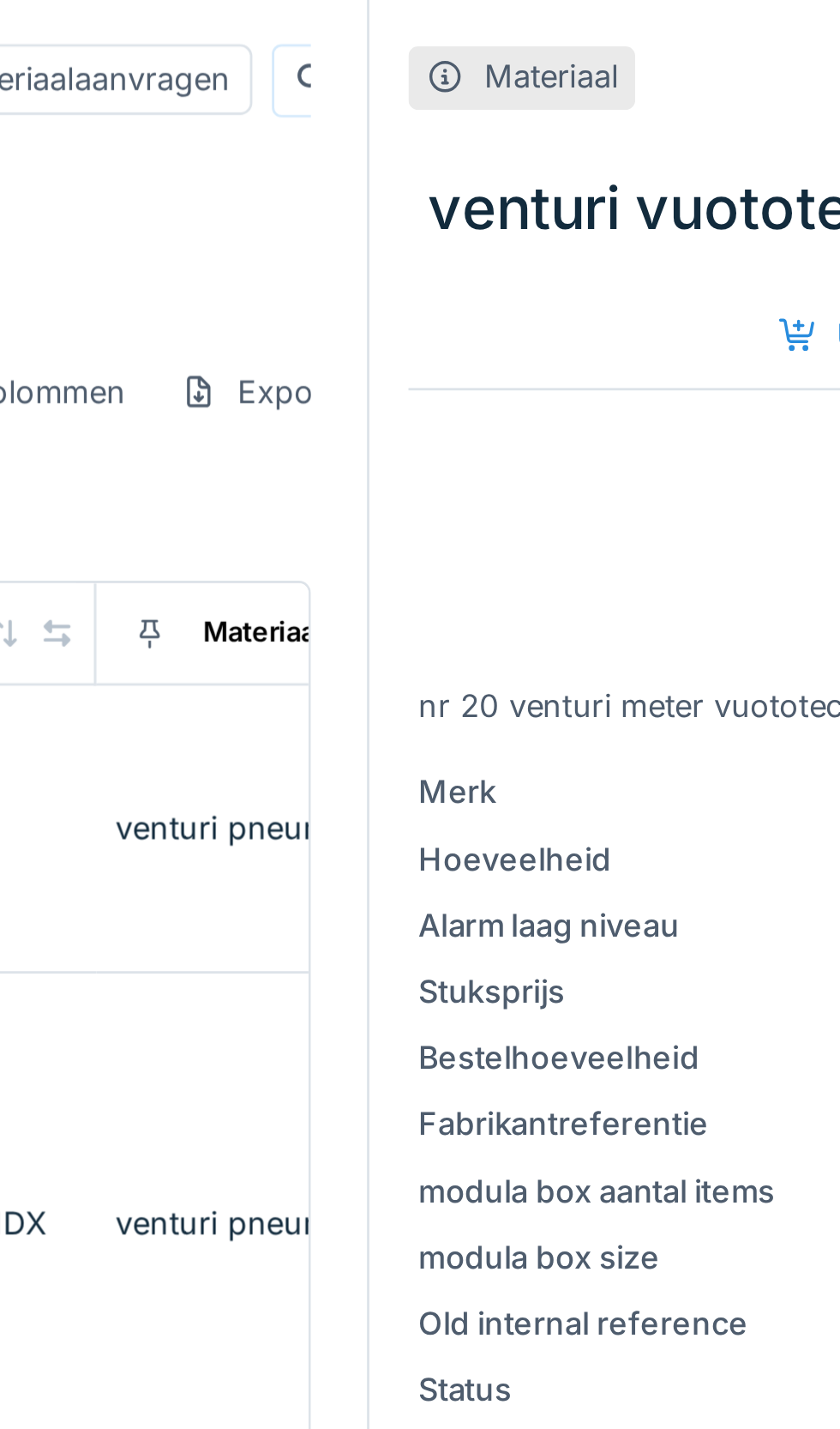
scroll to position [0, 591]
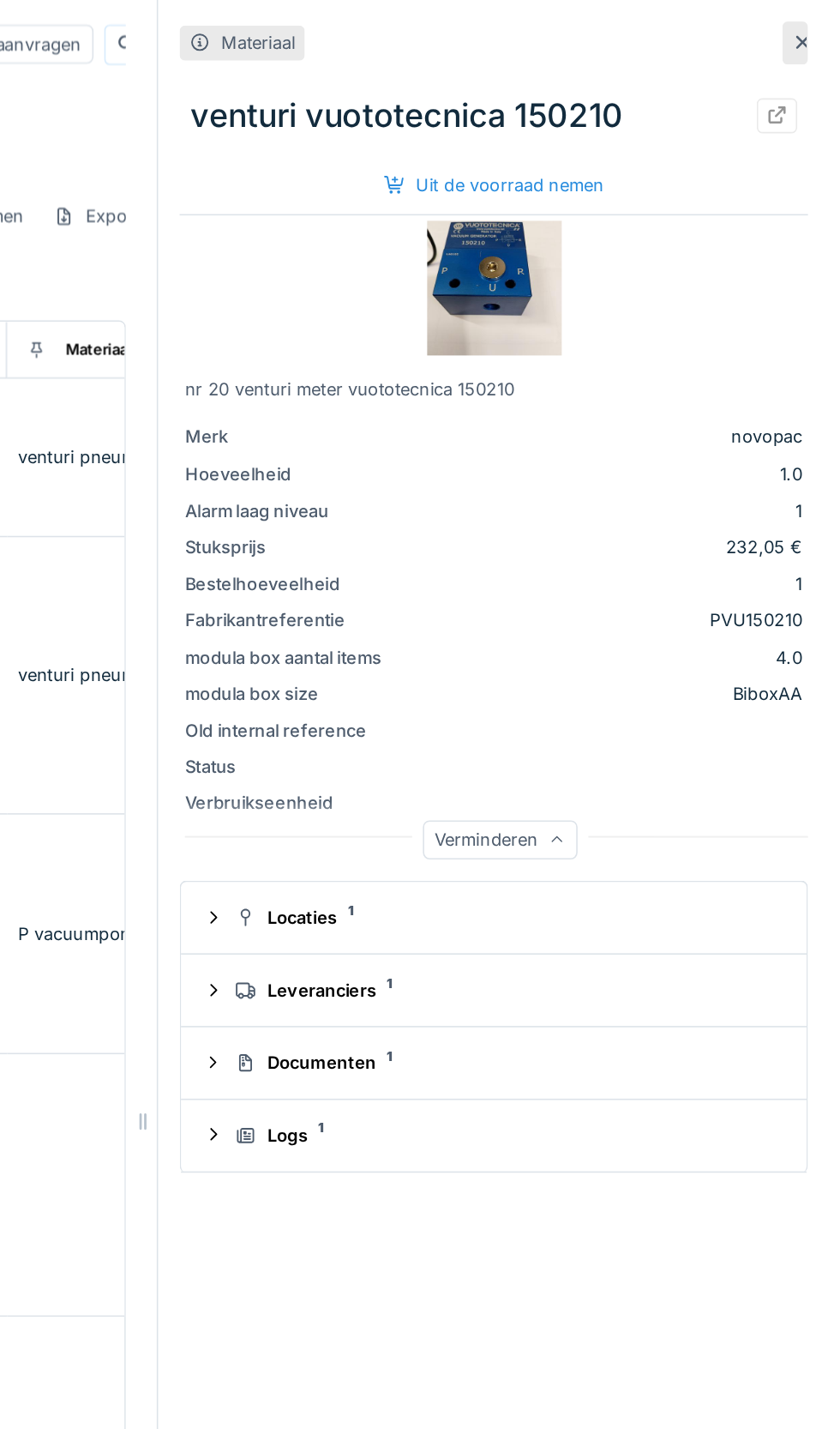
click at [527, 593] on div "Locaties 1" at bounding box center [627, 584] width 344 height 16
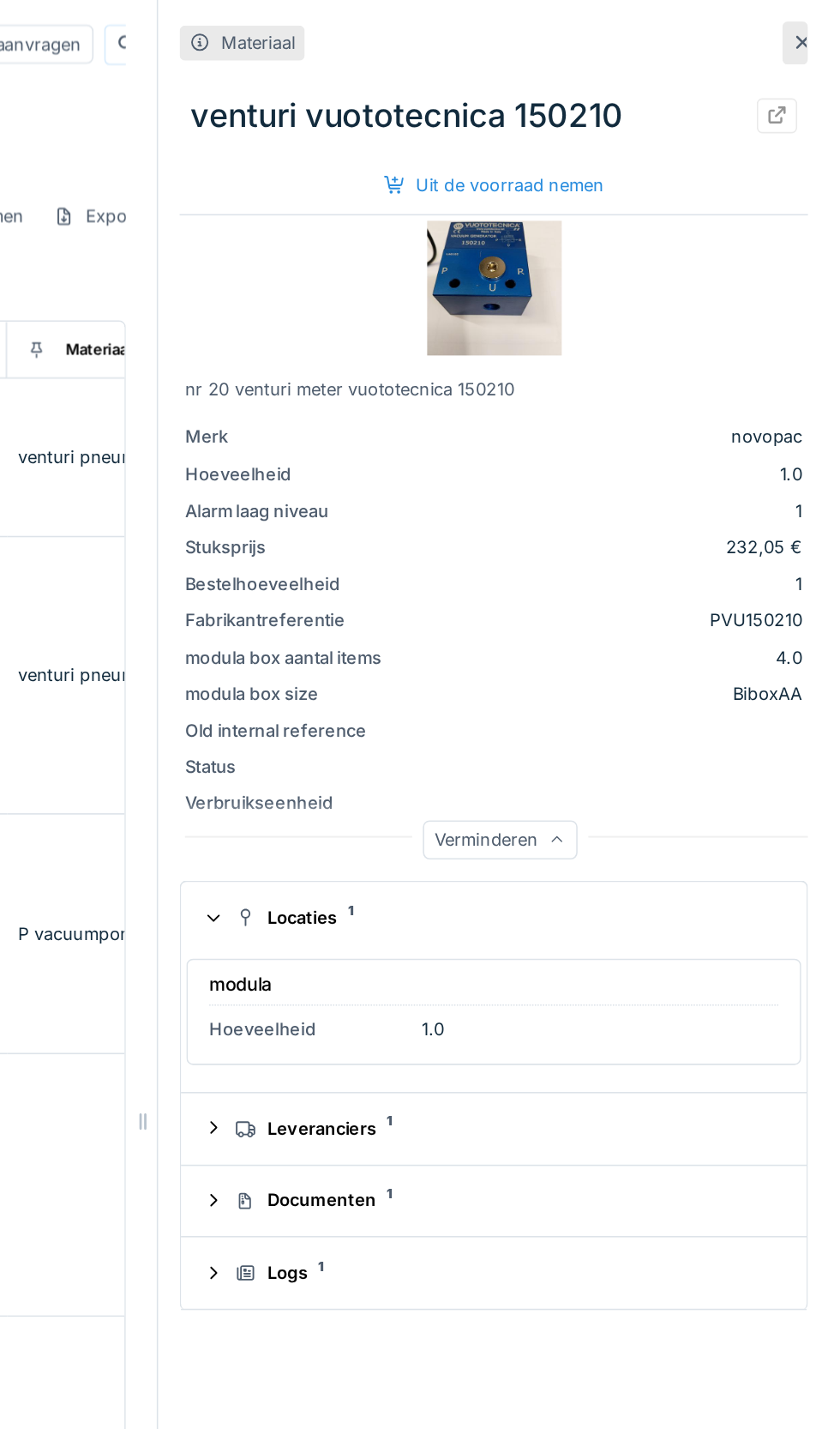
click at [553, 714] on sup "1" at bounding box center [553, 714] width 4 height 0
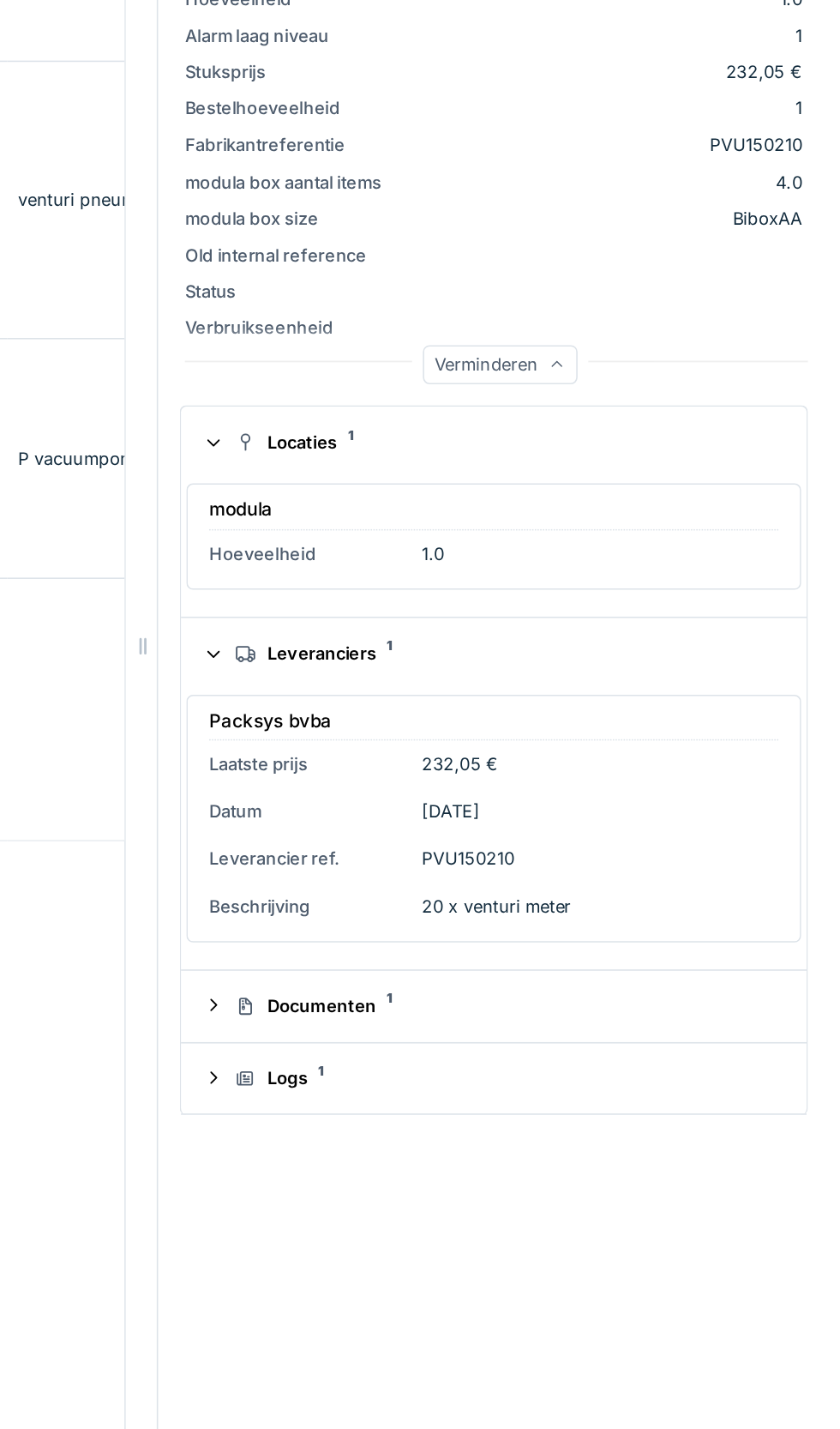
click at [551, 940] on sup "1" at bounding box center [553, 940] width 4 height 0
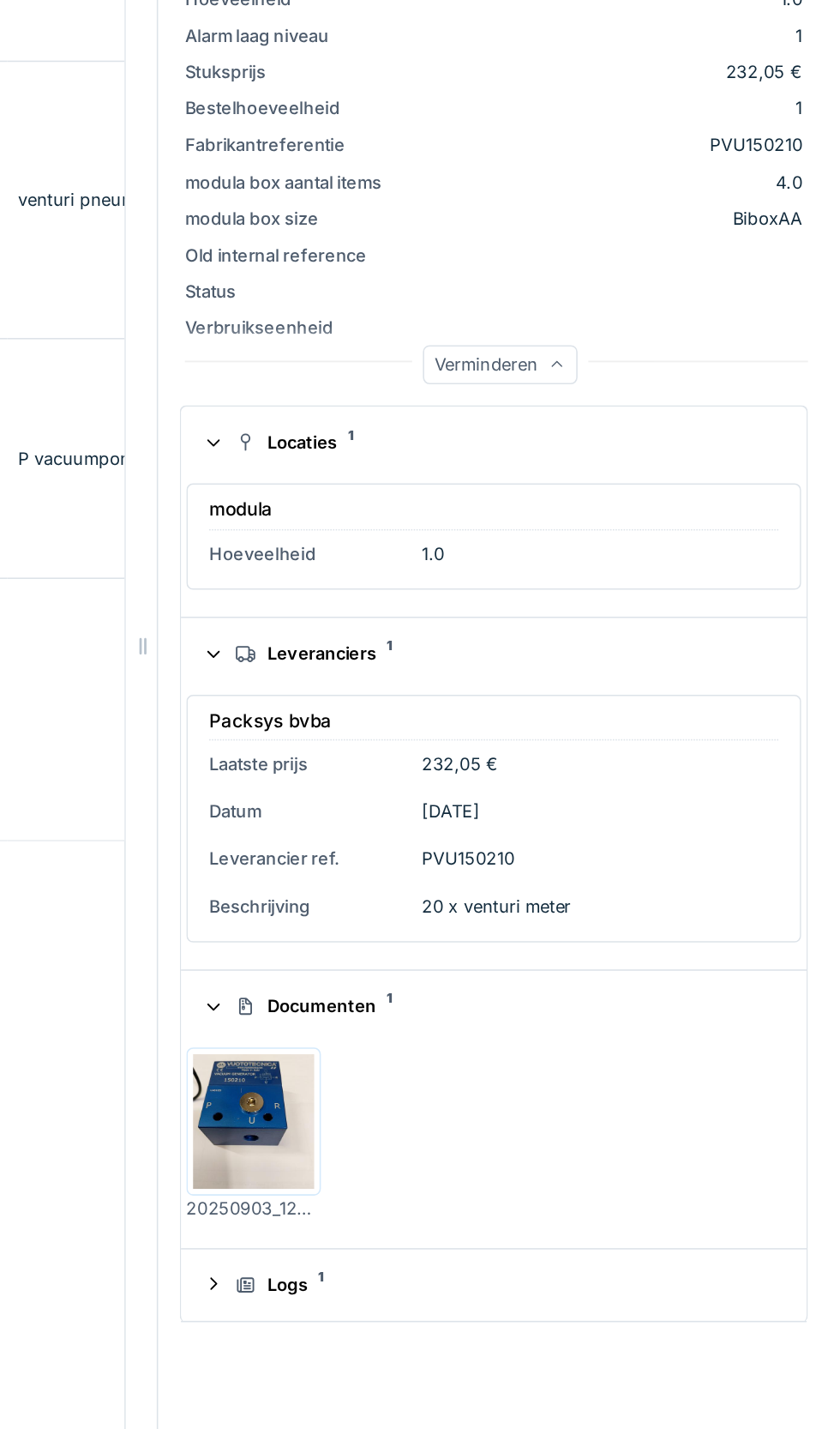
click at [506, 1123] on div "Logs 1" at bounding box center [627, 1121] width 344 height 16
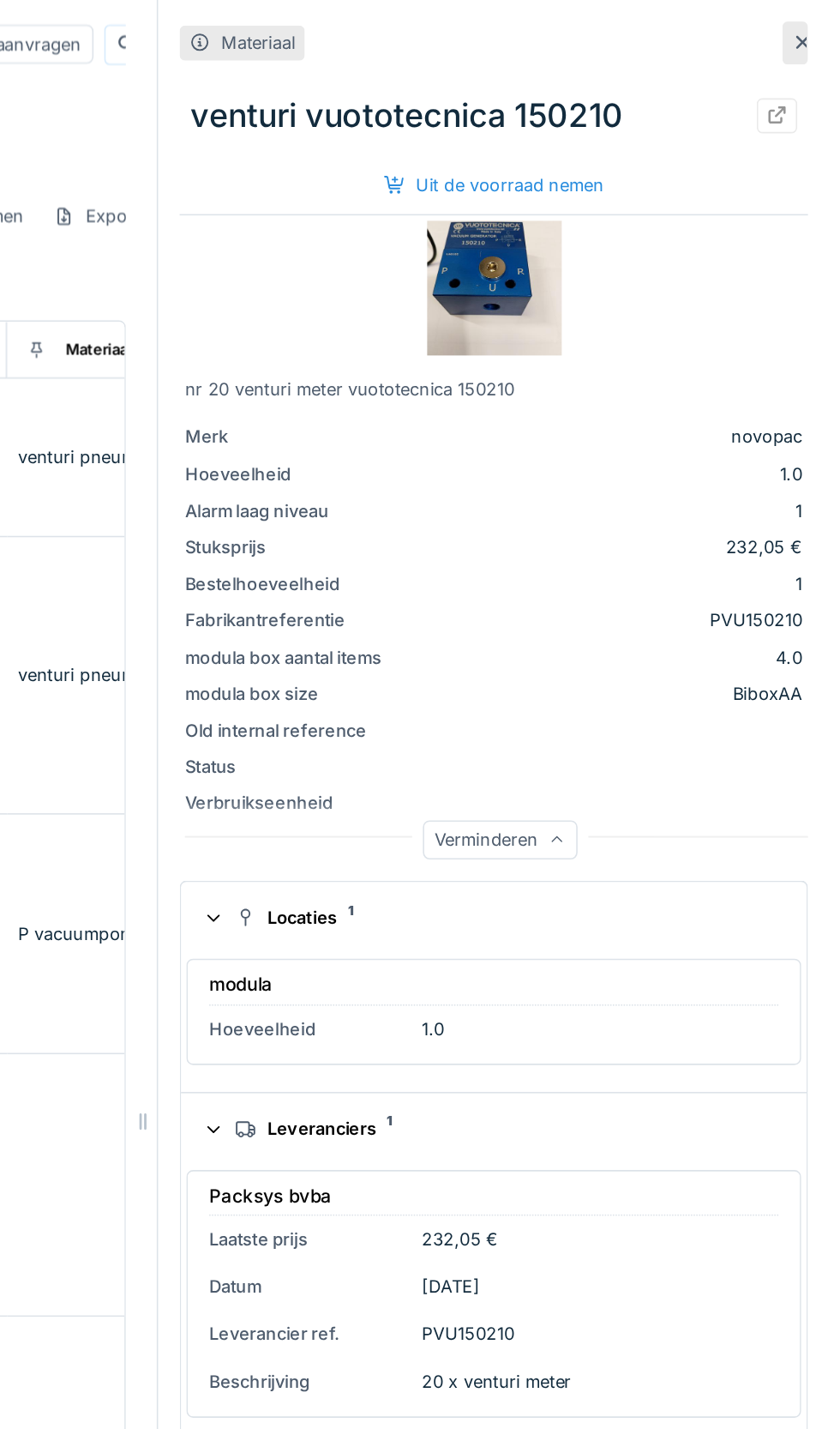
click at [810, 33] on div at bounding box center [816, 27] width 13 height 16
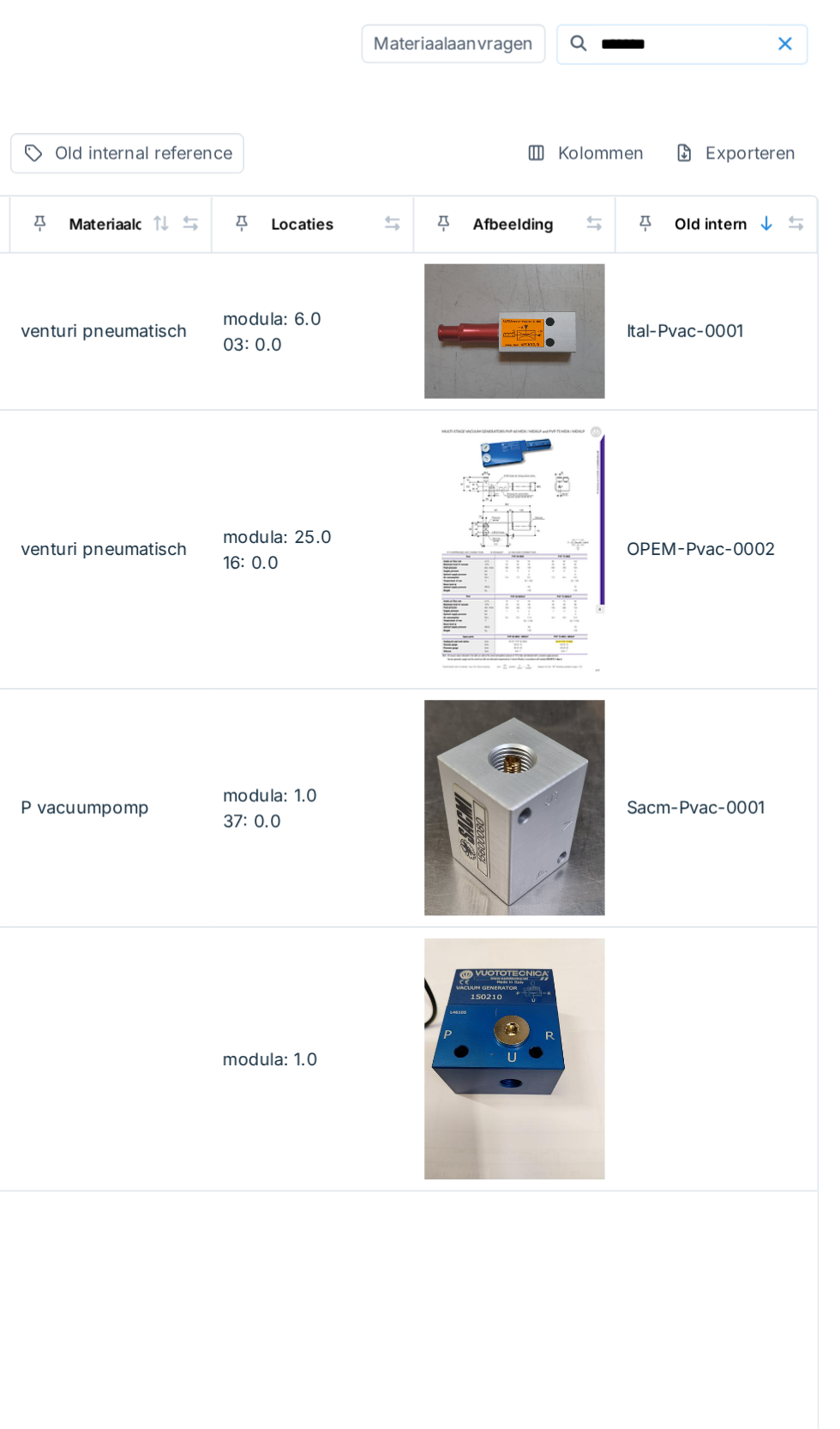
scroll to position [0, 589]
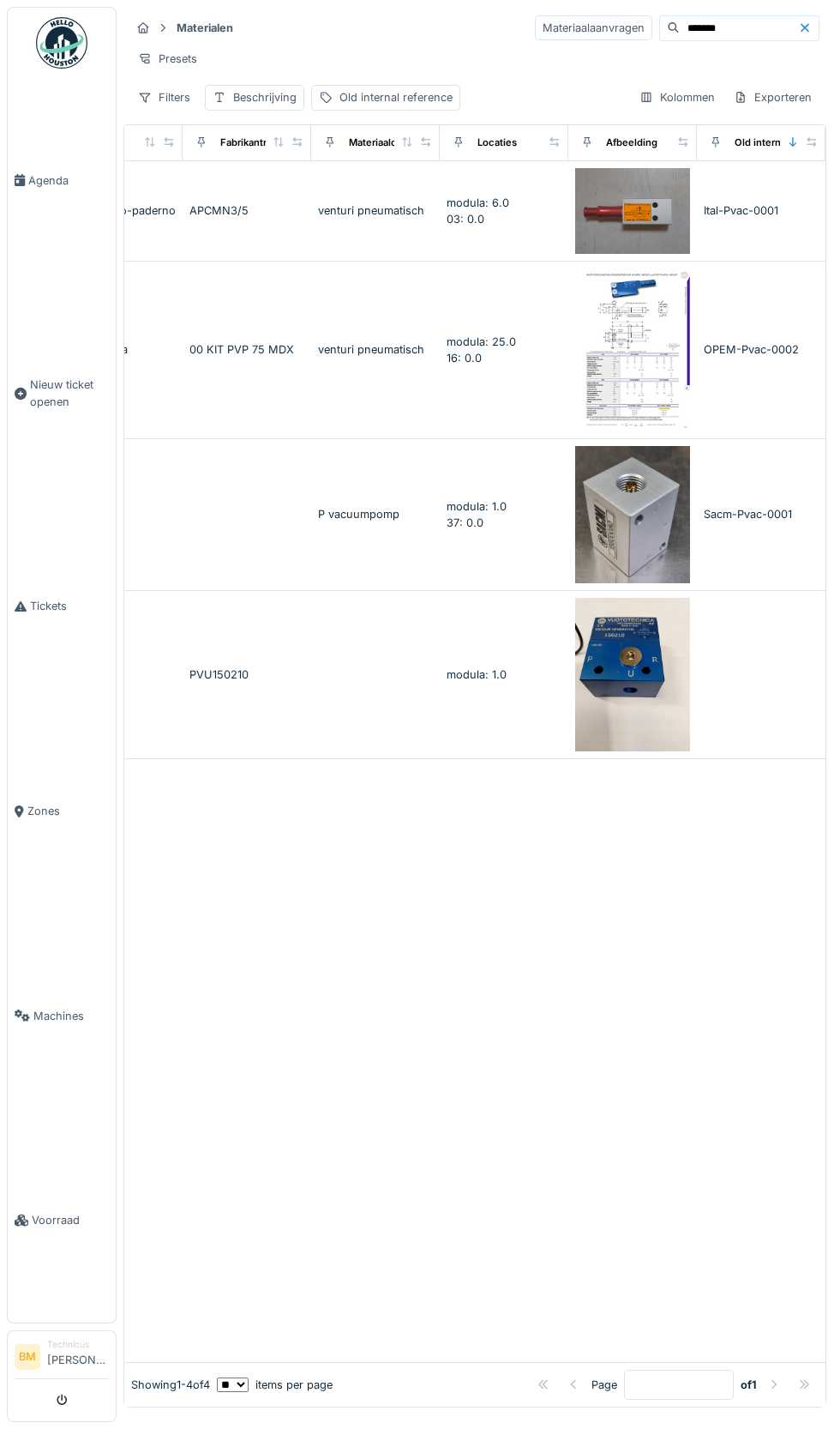
click at [59, 614] on span "Tickets" at bounding box center [69, 605] width 79 height 16
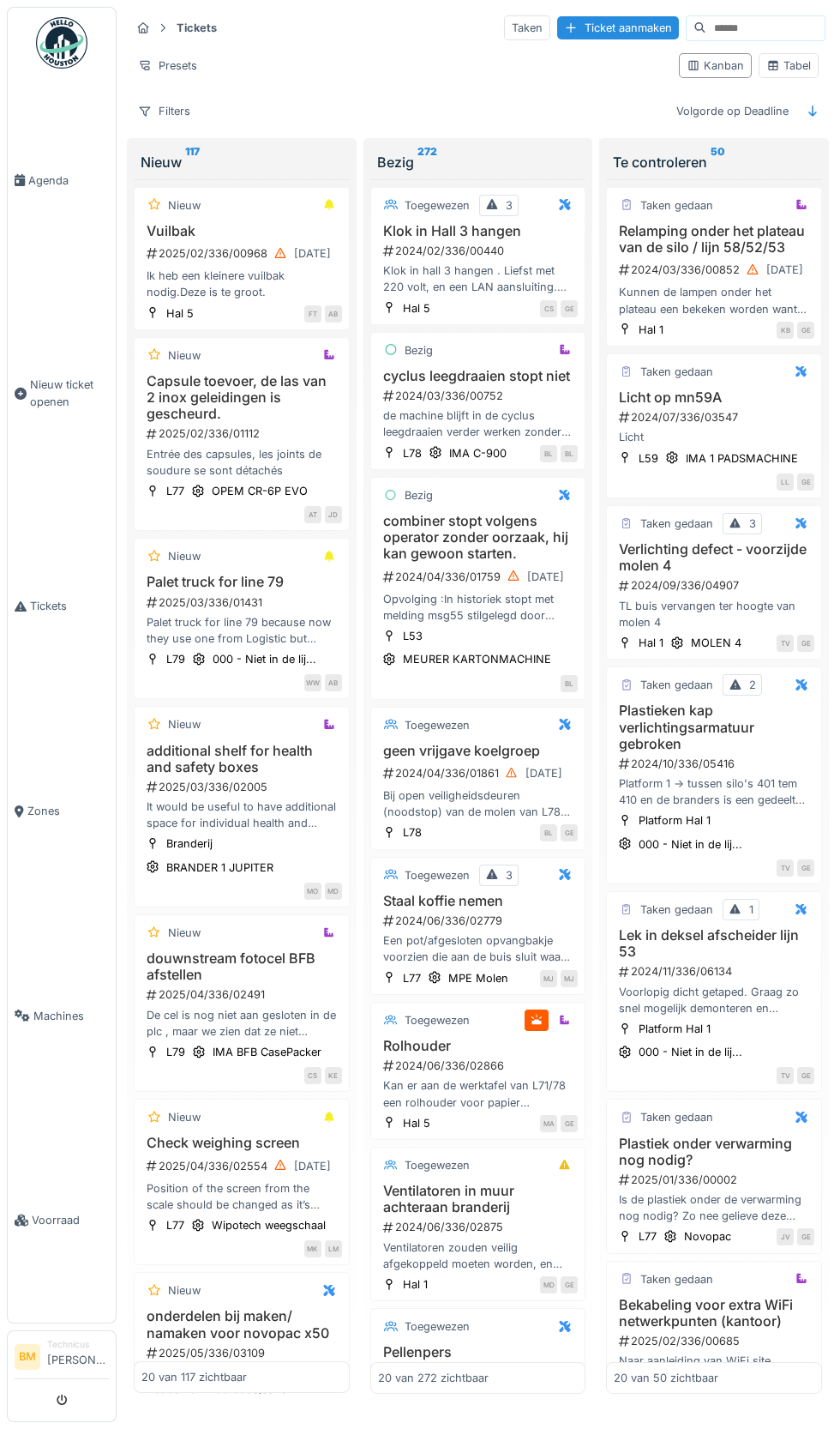
click at [727, 28] on input at bounding box center [765, 28] width 118 height 24
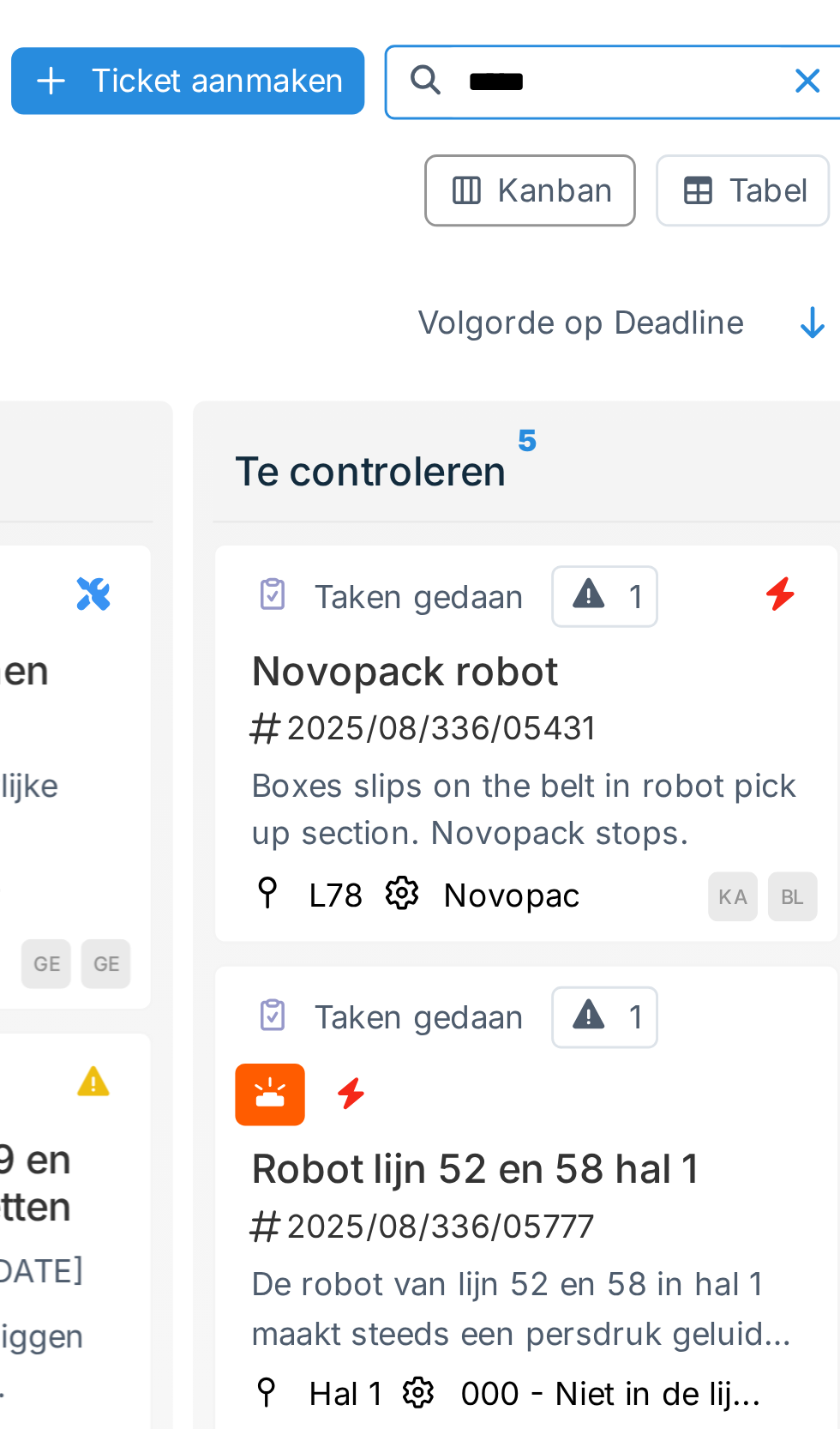
click at [701, 23] on input "*****" at bounding box center [745, 28] width 118 height 24
type input "*"
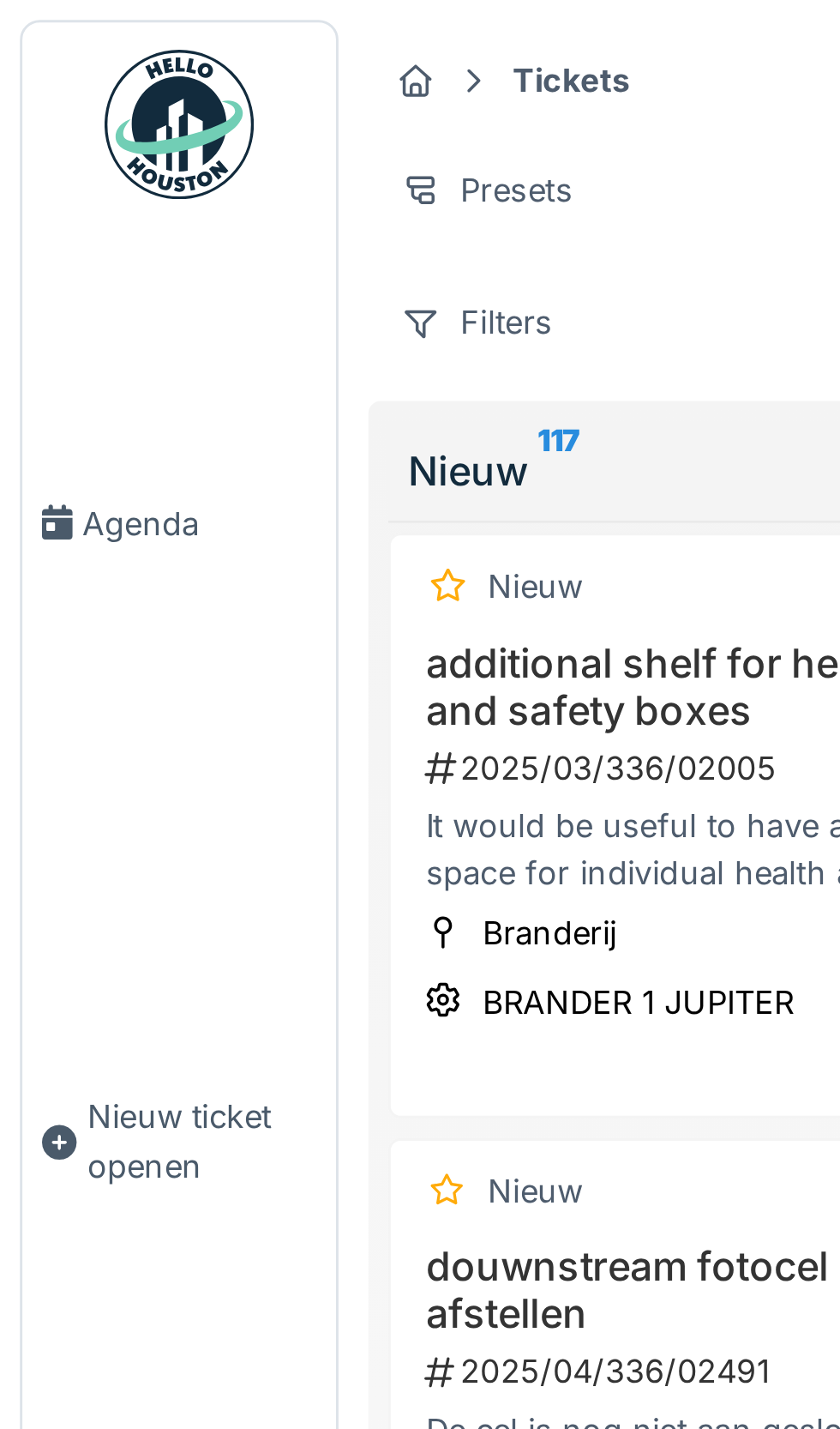
scroll to position [522, 3]
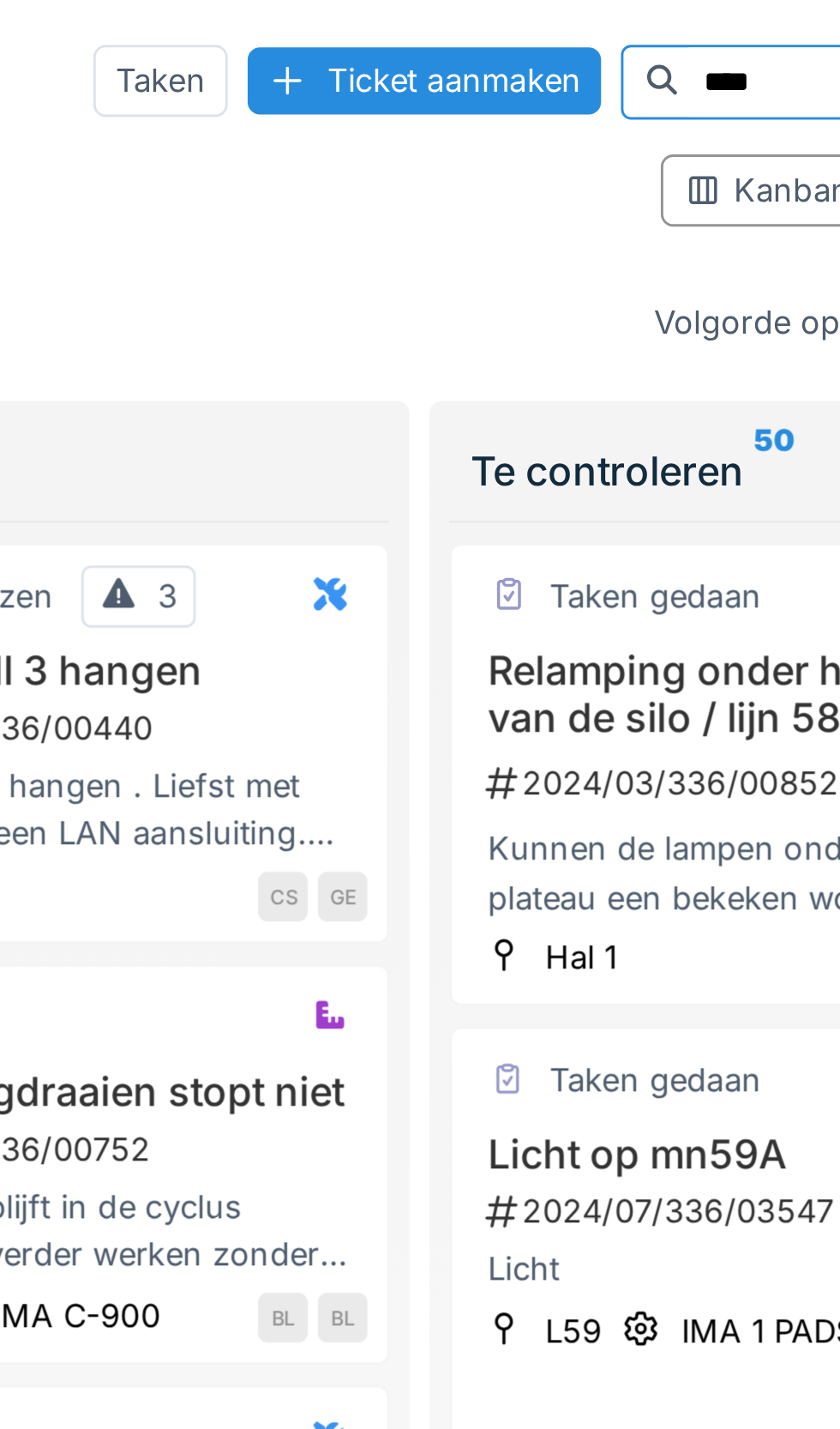
click at [692, 27] on input "****" at bounding box center [745, 28] width 118 height 24
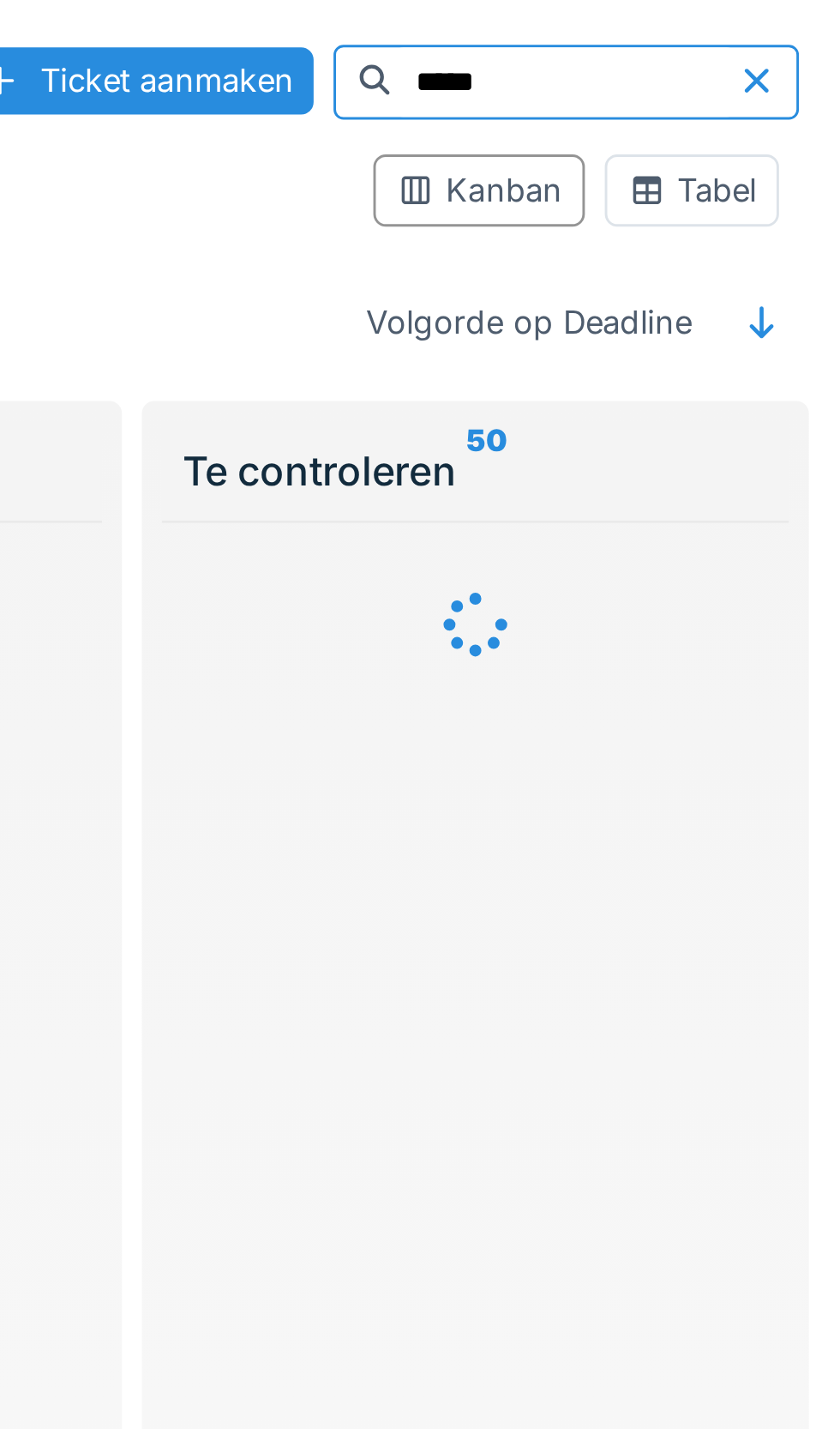
scroll to position [0, 0]
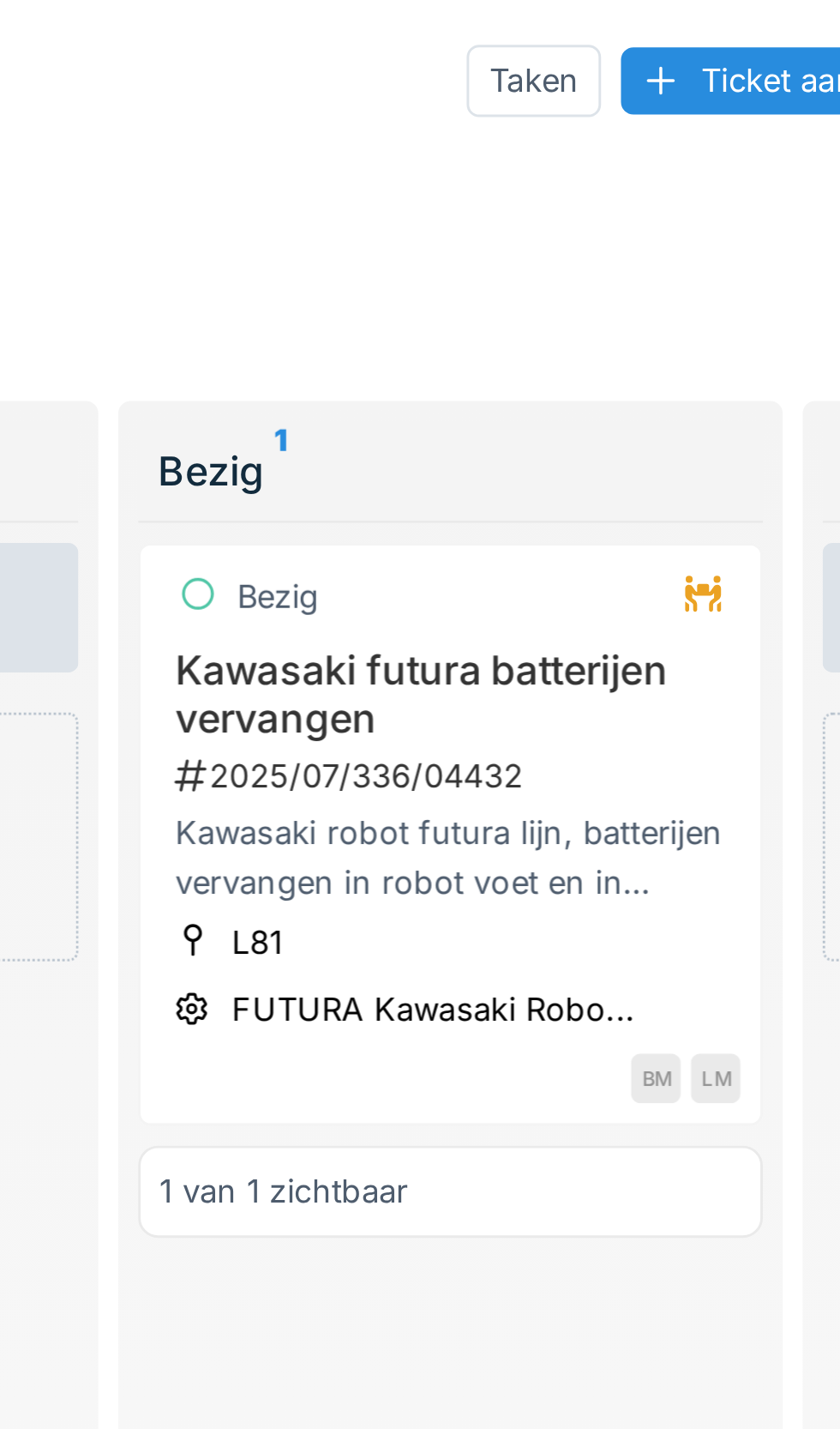
type input "*****"
click at [412, 322] on div "L81" at bounding box center [412, 324] width 17 height 16
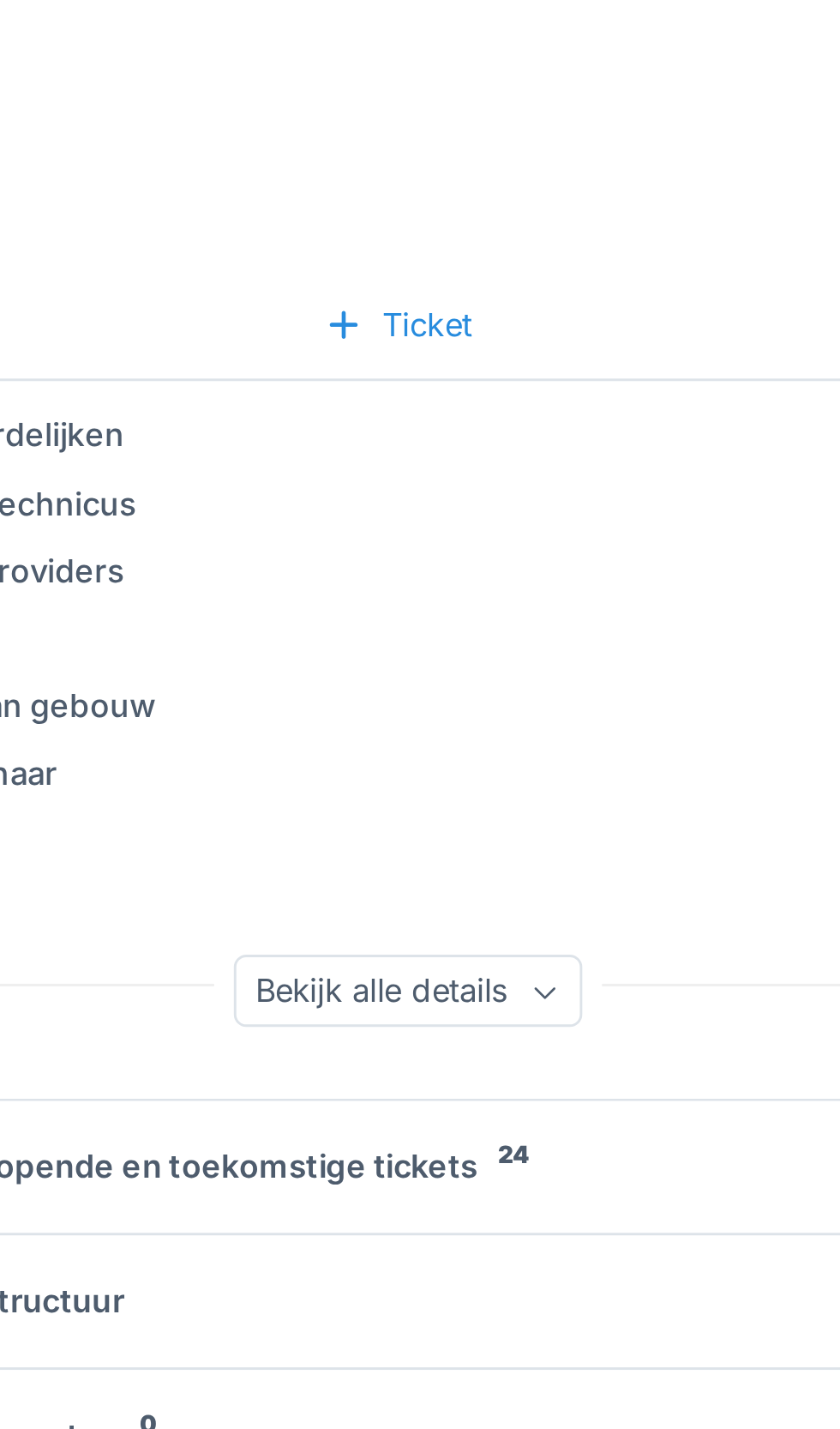
scroll to position [0, 1]
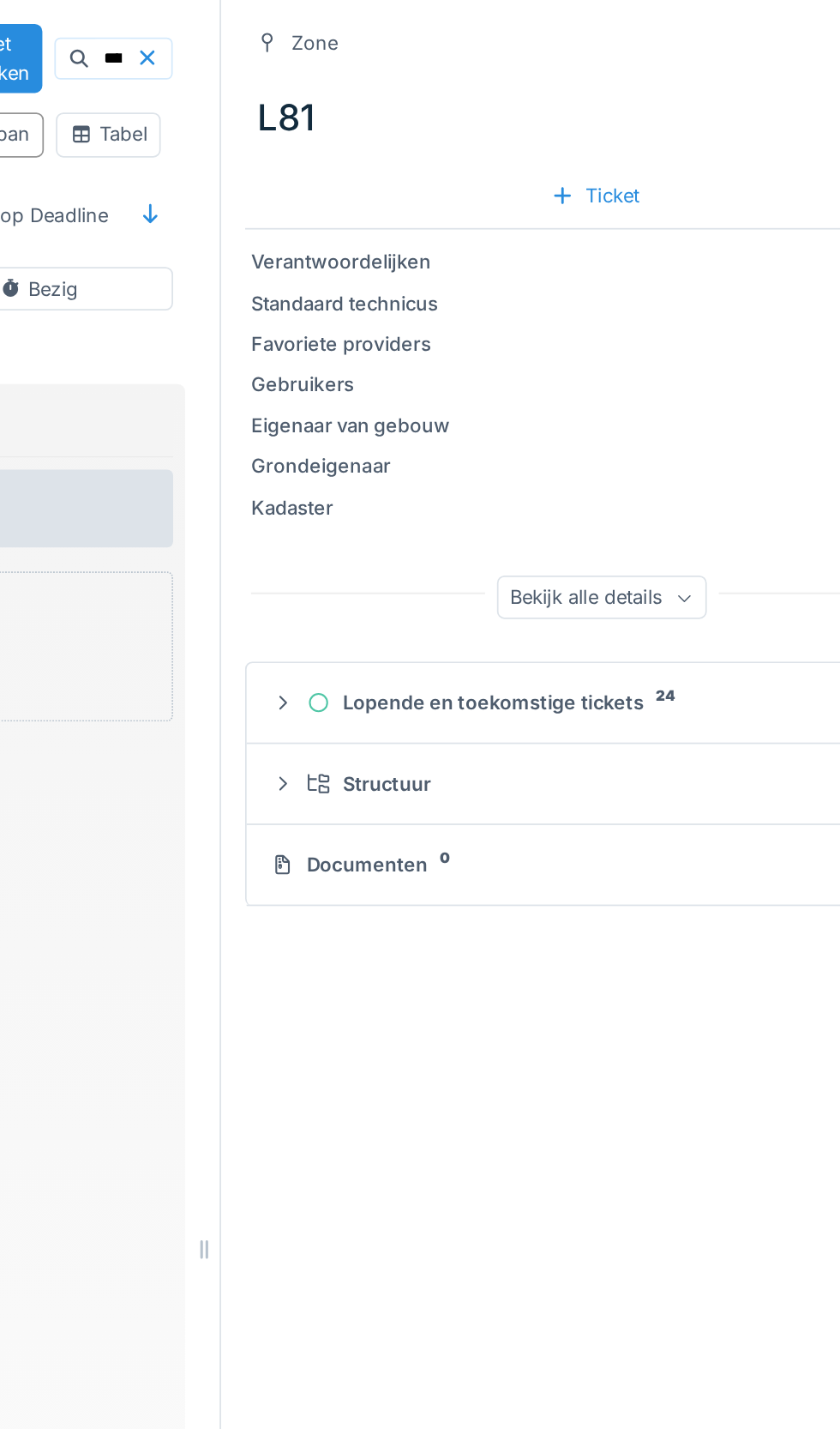
click at [690, 405] on div "Lopende en toekomstige tickets 24" at bounding box center [694, 401] width 344 height 16
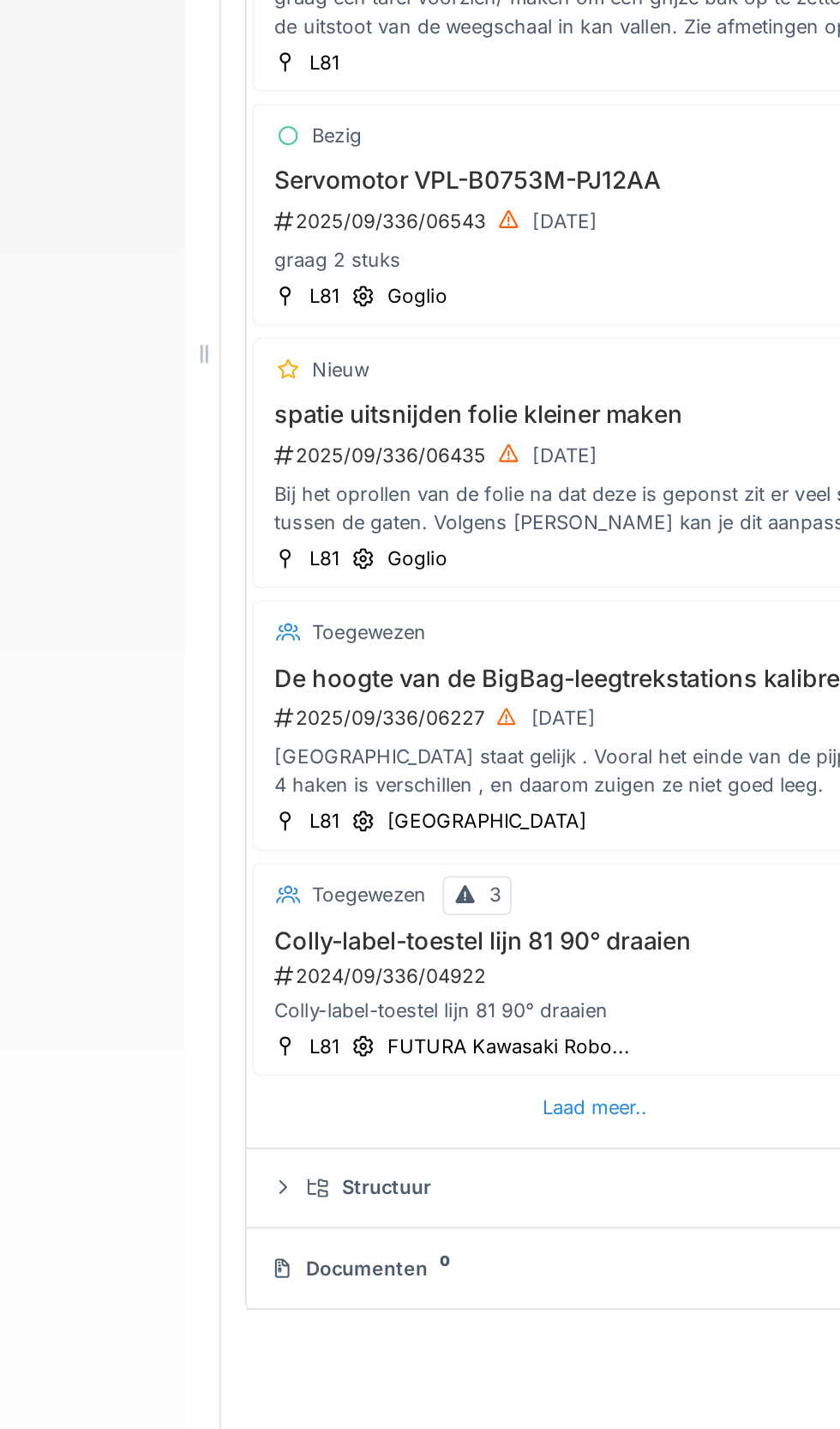
click at [692, 1152] on div "Laad meer.." at bounding box center [686, 1145] width 74 height 23
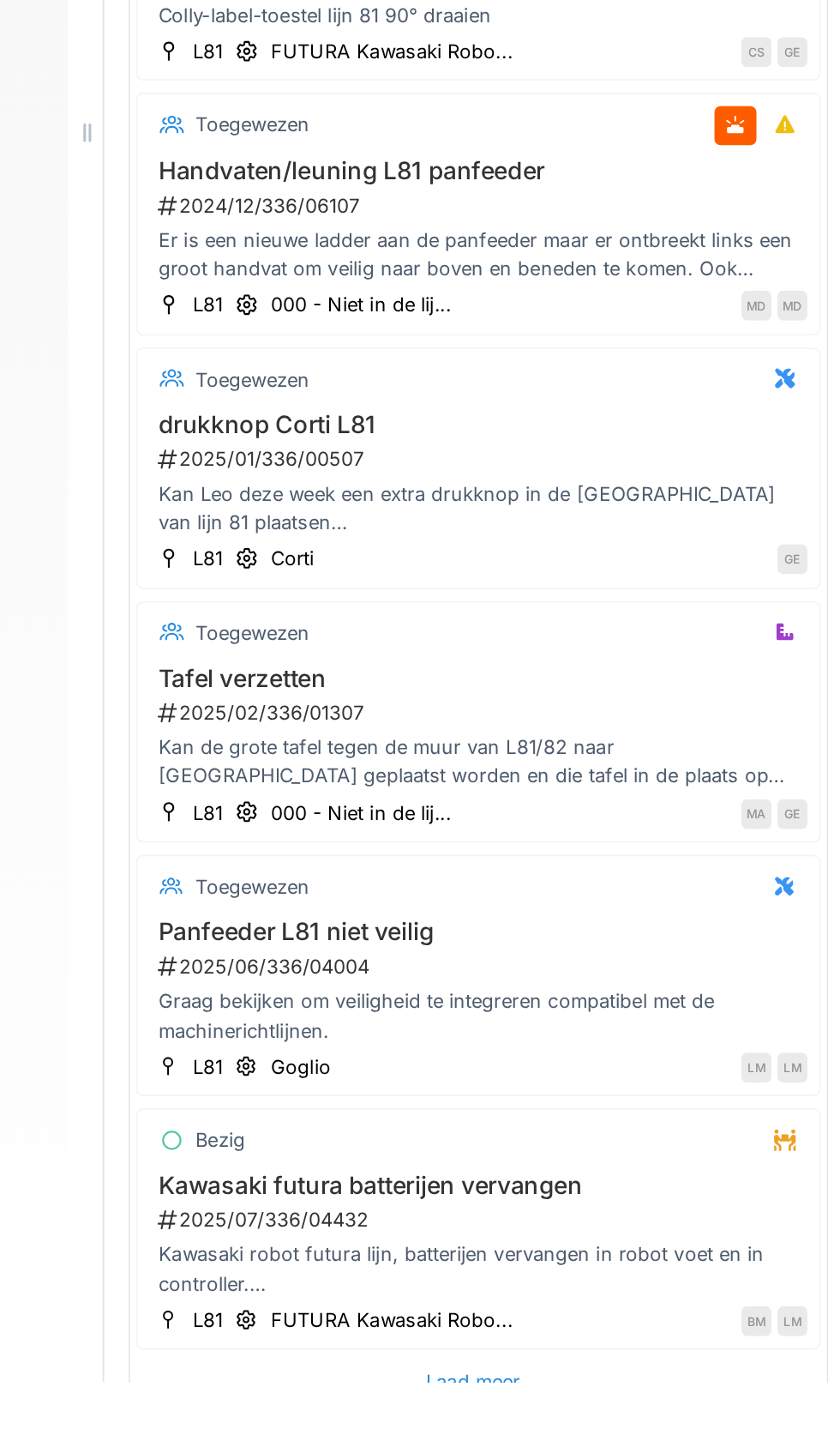
scroll to position [0, 0]
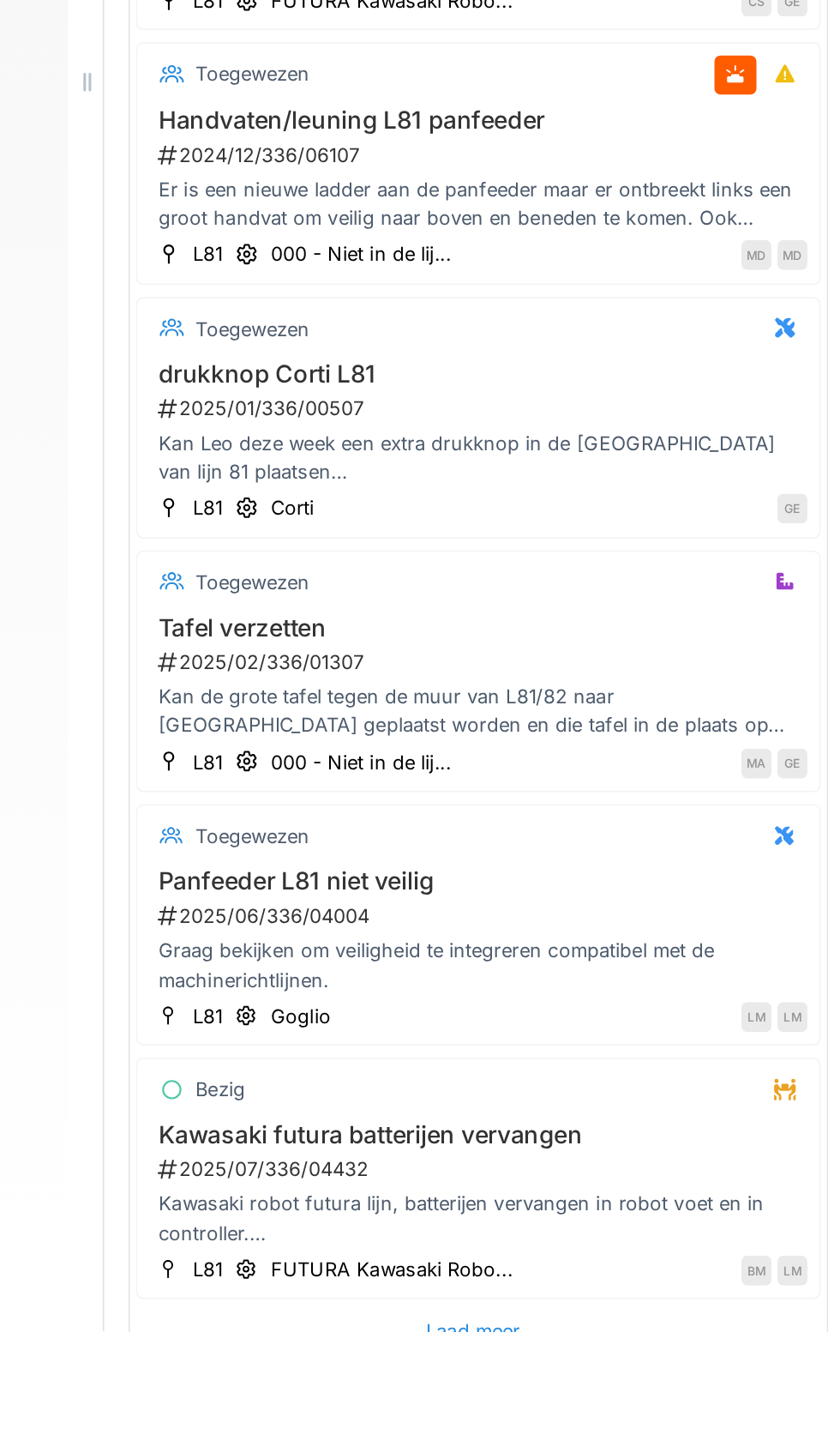
click at [622, 1428] on div "Laad meer.." at bounding box center [619, 1428] width 74 height 23
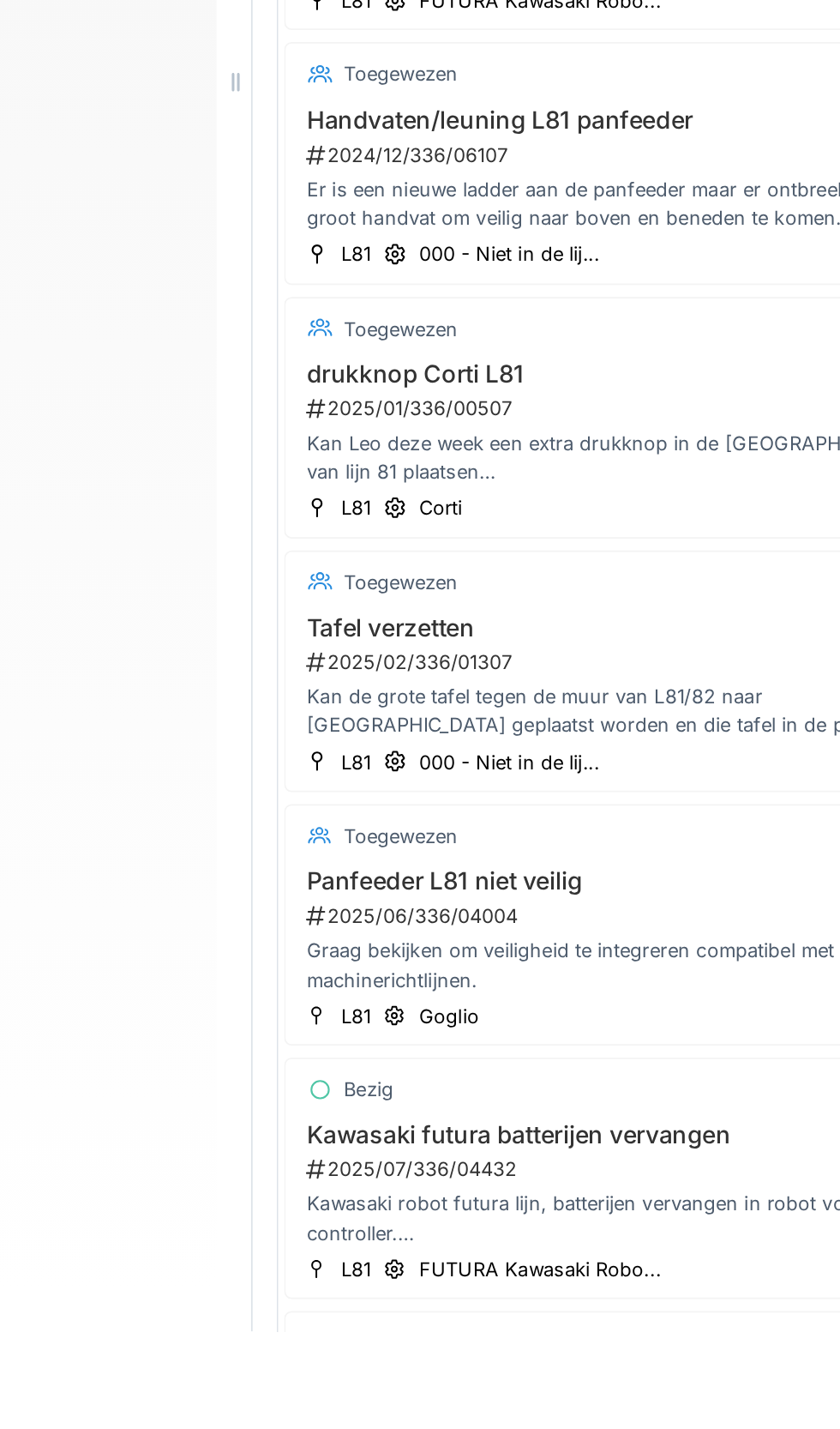
click at [575, 1397] on div "FUTURA Kawasaki Robo..." at bounding box center [570, 1393] width 139 height 16
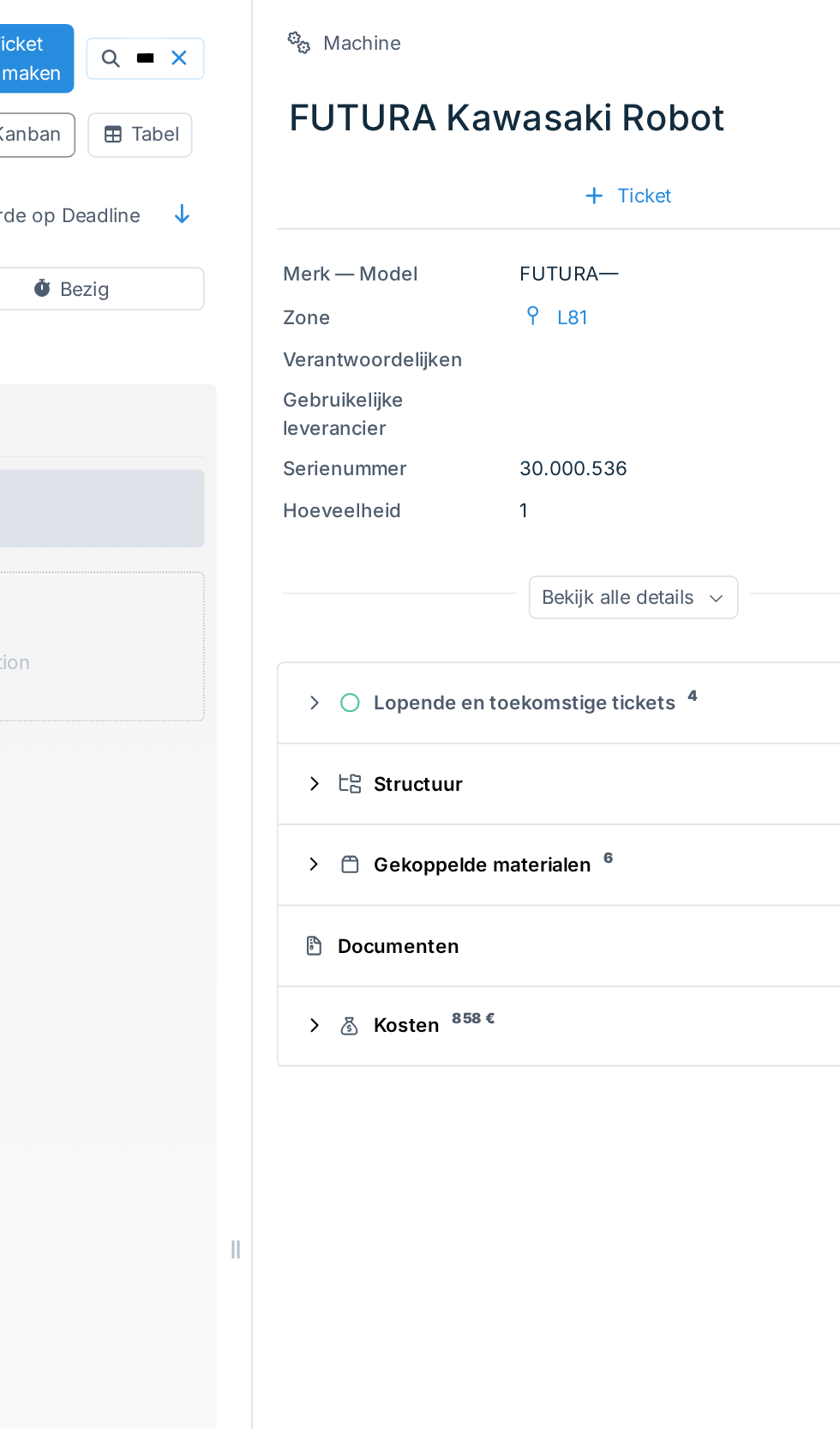
click at [641, 405] on div "Lopende en toekomstige tickets 4" at bounding box center [619, 401] width 330 height 16
